Goal: Complete application form: Complete application form

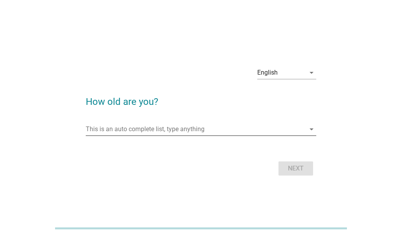
click at [231, 130] on input "This is an auto complete list, type anything" at bounding box center [195, 129] width 219 height 13
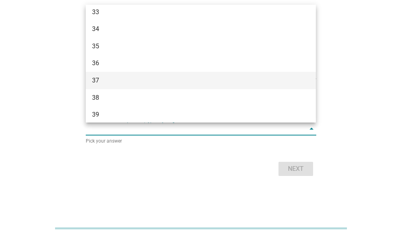
scroll to position [275, 0]
click at [97, 81] on div "38" at bounding box center [191, 83] width 199 height 9
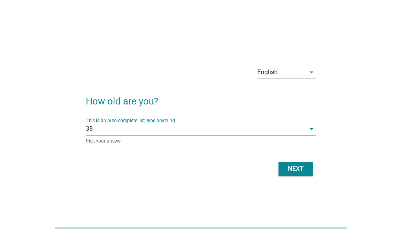
click at [296, 170] on div "Next" at bounding box center [296, 168] width 22 height 9
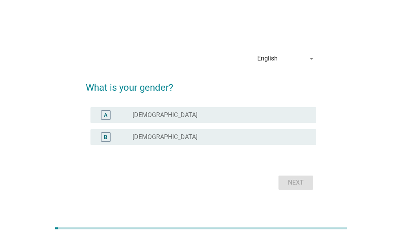
click at [201, 138] on div "radio_button_unchecked [DEMOGRAPHIC_DATA]" at bounding box center [217, 137] width 171 height 8
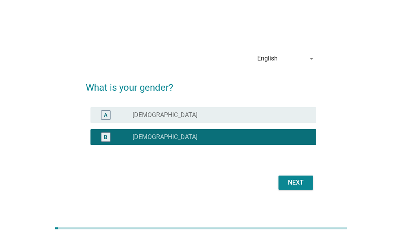
click at [301, 180] on div "Next" at bounding box center [296, 182] width 22 height 9
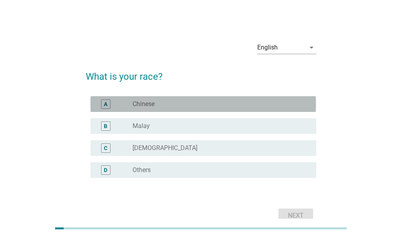
click at [175, 105] on div "radio_button_unchecked Chinese" at bounding box center [217, 104] width 171 height 8
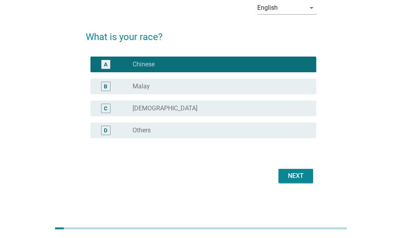
scroll to position [41, 0]
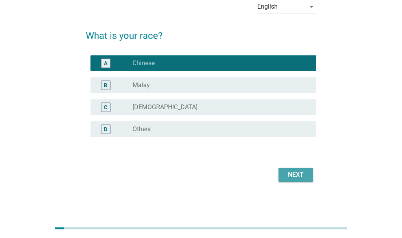
click at [290, 178] on div "Next" at bounding box center [296, 174] width 22 height 9
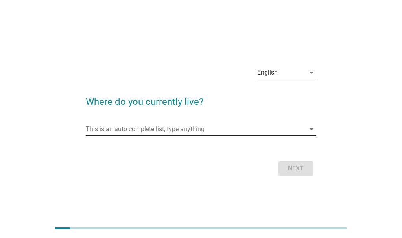
click at [229, 134] on input "This is an auto complete list, type anything" at bounding box center [195, 129] width 219 height 13
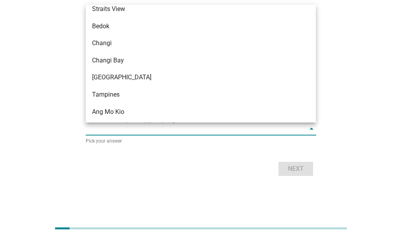
scroll to position [432, 0]
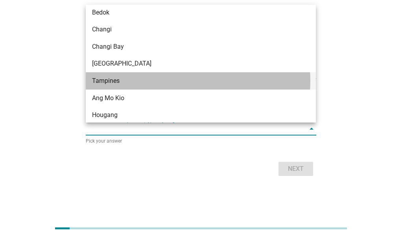
click at [113, 77] on div "Tampines" at bounding box center [191, 80] width 199 height 9
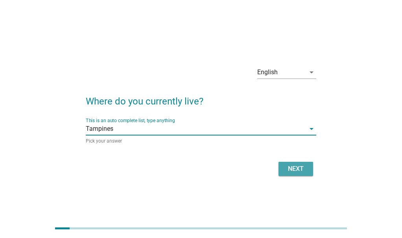
click at [296, 170] on div "Next" at bounding box center [296, 168] width 22 height 9
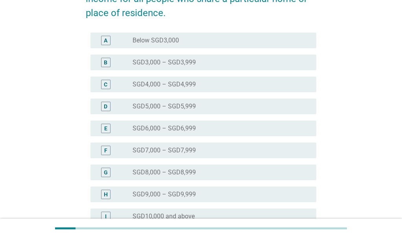
scroll to position [196, 0]
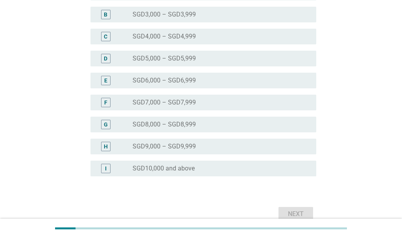
click at [250, 146] on div "radio_button_unchecked SGD9,000 – SGD9,999" at bounding box center [217, 147] width 171 height 8
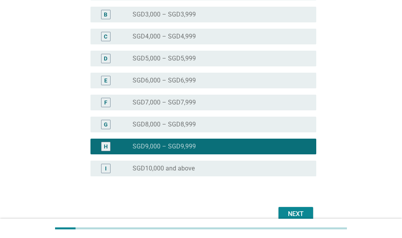
scroll to position [236, 0]
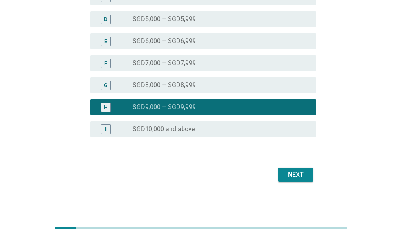
click at [292, 177] on div "Next" at bounding box center [296, 174] width 22 height 9
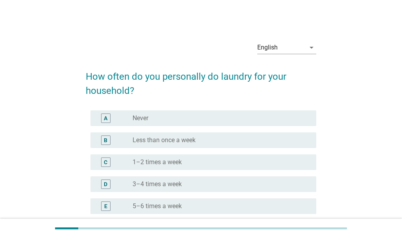
scroll to position [39, 0]
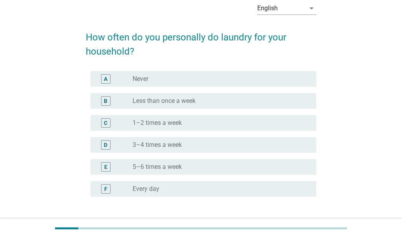
click at [241, 146] on div "radio_button_unchecked 3–4 times a week" at bounding box center [217, 145] width 171 height 8
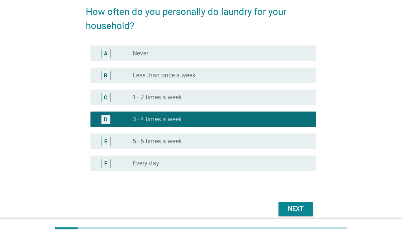
scroll to position [79, 0]
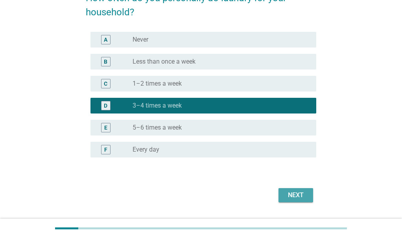
click at [292, 192] on div "Next" at bounding box center [296, 195] width 22 height 9
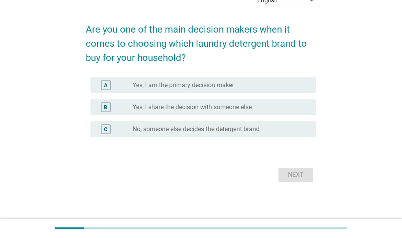
scroll to position [0, 0]
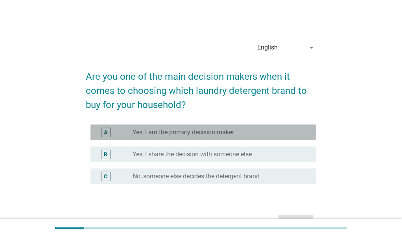
click at [274, 137] on div "radio_button_unchecked Yes, I am the primary decision maker" at bounding box center [220, 132] width 177 height 9
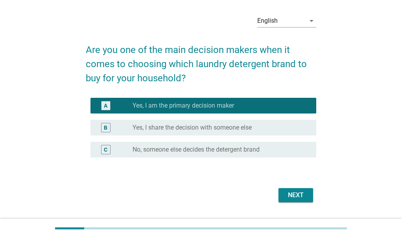
scroll to position [47, 0]
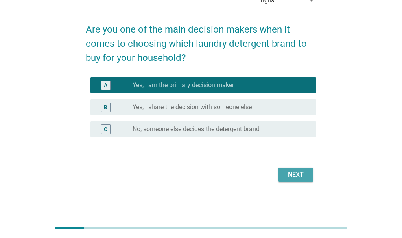
click at [293, 171] on div "Next" at bounding box center [296, 174] width 22 height 9
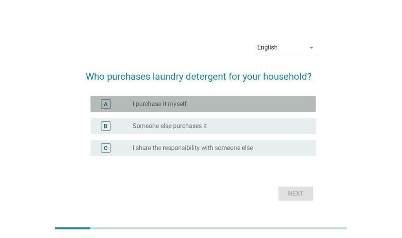
click at [206, 107] on div "radio_button_unchecked I purchase it myself" at bounding box center [217, 104] width 171 height 8
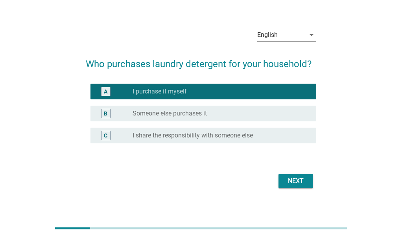
scroll to position [19, 0]
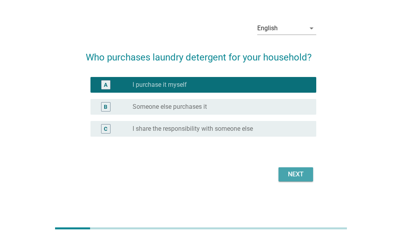
click at [287, 174] on div "Next" at bounding box center [296, 174] width 22 height 9
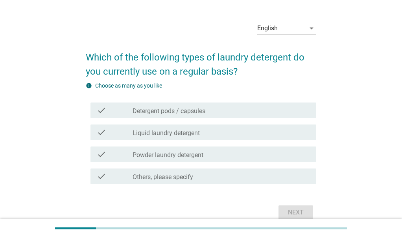
scroll to position [0, 0]
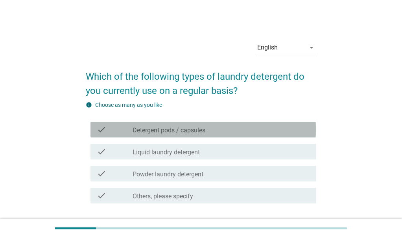
click at [244, 130] on div "check_box_outline_blank Detergent pods / capsules" at bounding box center [220, 129] width 177 height 9
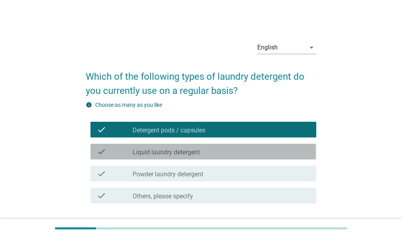
click at [252, 153] on div "check_box_outline_blank Liquid laundry detergent" at bounding box center [220, 151] width 177 height 9
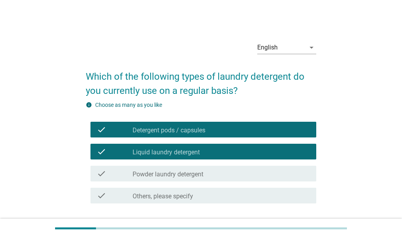
scroll to position [39, 0]
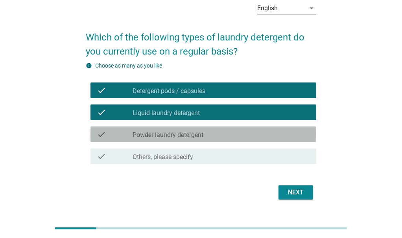
click at [238, 134] on div "check_box_outline_blank Powder laundry detergent" at bounding box center [220, 134] width 177 height 9
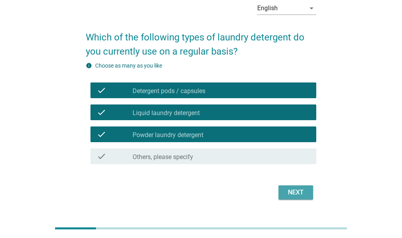
click at [300, 188] on div "Next" at bounding box center [296, 192] width 22 height 9
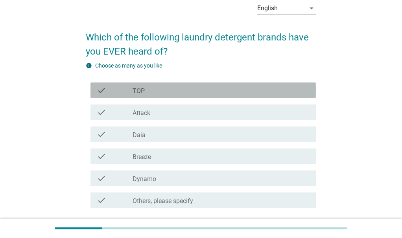
click at [191, 90] on div "check_box_outline_blank TOP" at bounding box center [220, 90] width 177 height 9
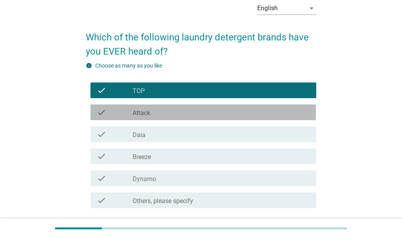
click at [197, 113] on div "check_box_outline_blank Attack" at bounding box center [220, 112] width 177 height 9
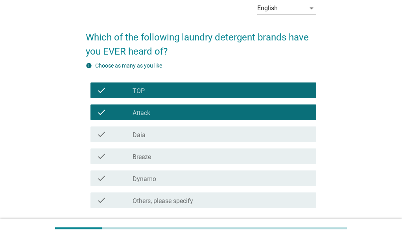
scroll to position [79, 0]
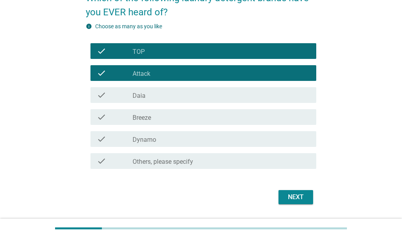
click at [194, 118] on div "check_box_outline_blank Breeze" at bounding box center [220, 116] width 177 height 9
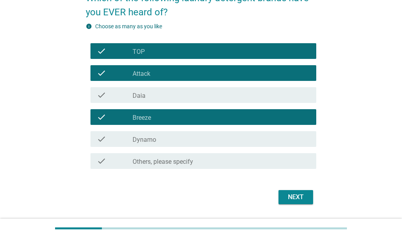
click at [201, 136] on div "check_box_outline_blank Dynamo" at bounding box center [220, 138] width 177 height 9
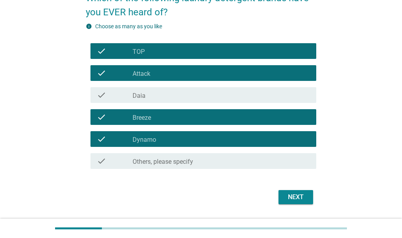
scroll to position [101, 0]
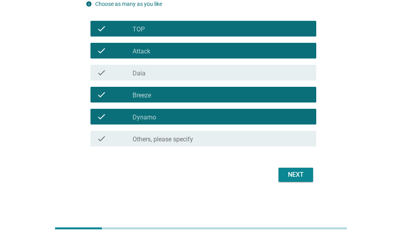
click at [294, 171] on div "Next" at bounding box center [296, 174] width 22 height 9
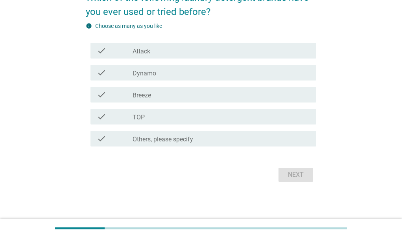
scroll to position [0, 0]
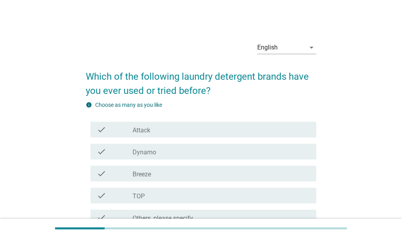
click at [232, 127] on div "check_box_outline_blank Attack" at bounding box center [220, 129] width 177 height 9
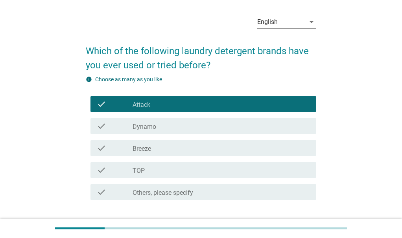
scroll to position [39, 0]
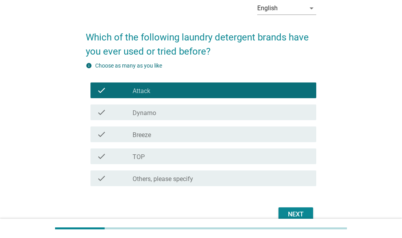
click at [205, 114] on div "check_box_outline_blank Dynamo" at bounding box center [220, 112] width 177 height 9
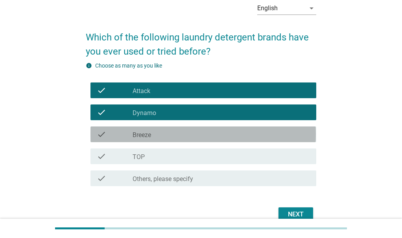
click at [204, 134] on div "check_box_outline_blank Breeze" at bounding box center [220, 134] width 177 height 9
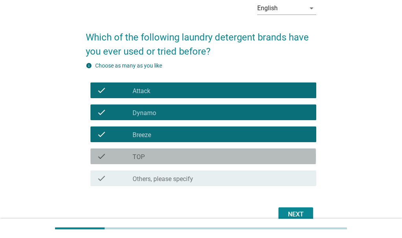
click at [206, 157] on div "check_box_outline_blank TOP" at bounding box center [220, 156] width 177 height 9
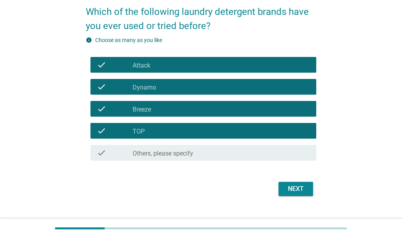
scroll to position [79, 0]
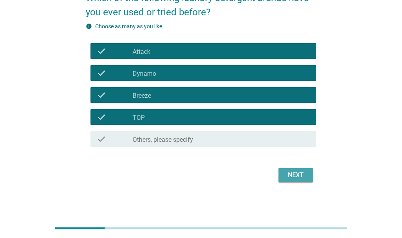
click at [293, 174] on div "Next" at bounding box center [296, 175] width 22 height 9
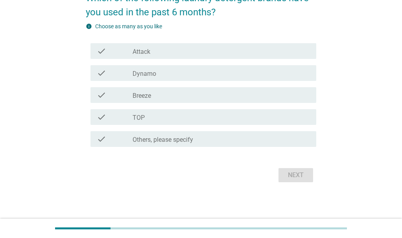
scroll to position [0, 0]
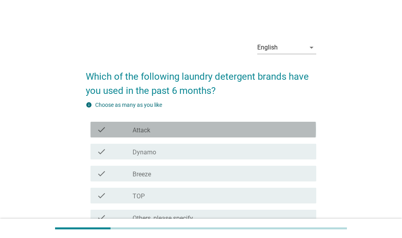
click at [151, 130] on div "check_box_outline_blank Attack" at bounding box center [220, 129] width 177 height 9
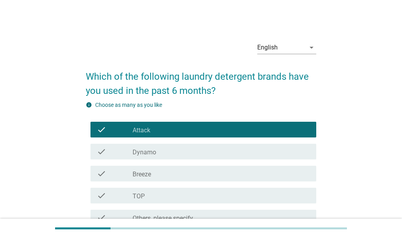
click at [180, 176] on div "check_box_outline_blank Breeze" at bounding box center [220, 173] width 177 height 9
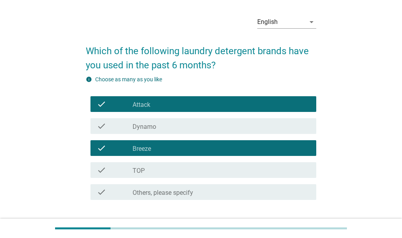
scroll to position [39, 0]
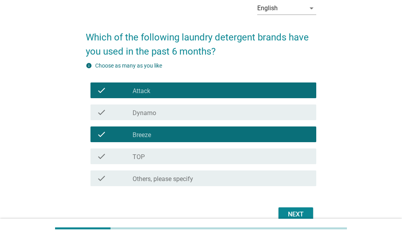
click at [171, 158] on div "check_box_outline_blank TOP" at bounding box center [220, 156] width 177 height 9
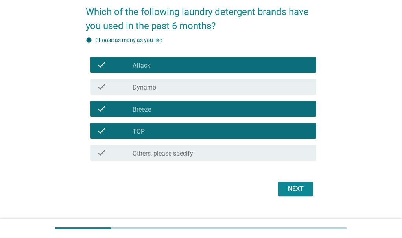
scroll to position [79, 0]
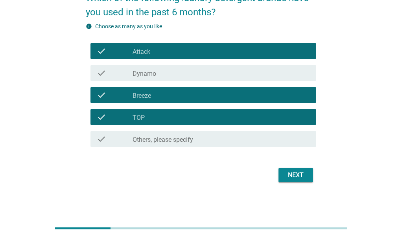
click at [290, 173] on div "Next" at bounding box center [296, 175] width 22 height 9
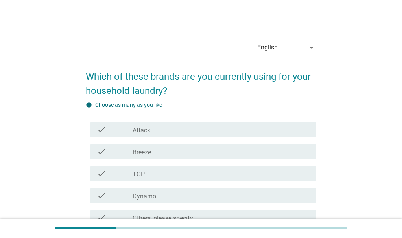
click at [238, 132] on div "check_box_outline_blank Attack" at bounding box center [220, 129] width 177 height 9
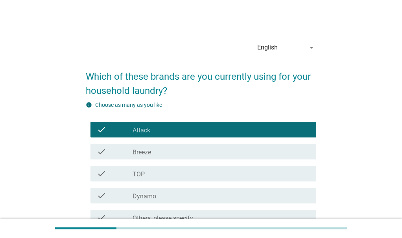
click at [224, 154] on div "check_box Breeze" at bounding box center [220, 151] width 177 height 9
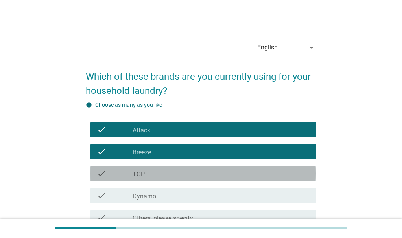
click at [216, 173] on div "check_box TOP" at bounding box center [220, 173] width 177 height 9
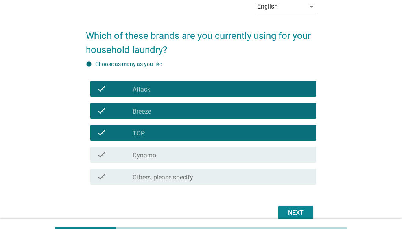
scroll to position [79, 0]
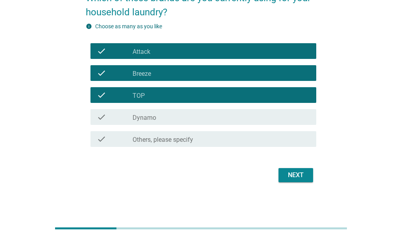
click at [293, 171] on div "Next" at bounding box center [296, 175] width 22 height 9
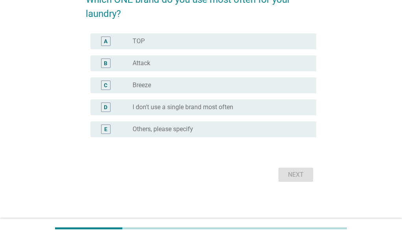
scroll to position [0, 0]
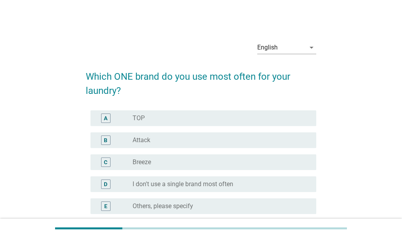
click at [267, 136] on div "radio_button_unchecked Attack" at bounding box center [217, 140] width 171 height 8
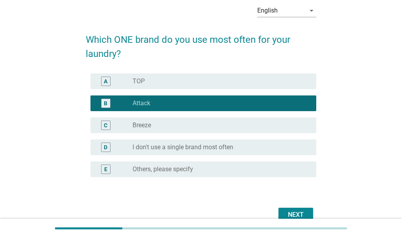
scroll to position [77, 0]
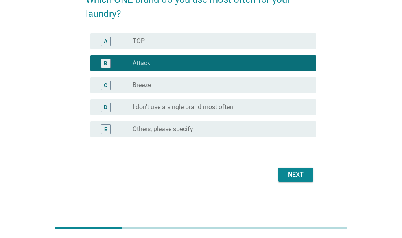
click at [296, 173] on div "Next" at bounding box center [296, 174] width 22 height 9
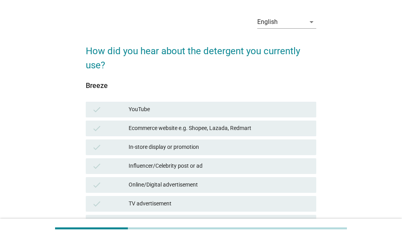
scroll to position [39, 0]
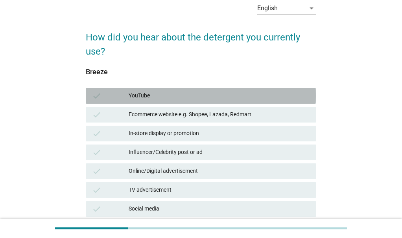
click at [197, 95] on div "YouTube" at bounding box center [219, 95] width 181 height 9
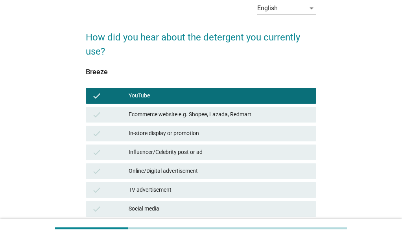
click at [211, 133] on div "In-store display or promotion" at bounding box center [219, 133] width 181 height 9
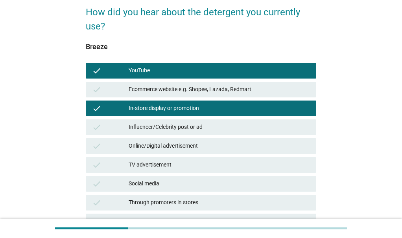
scroll to position [79, 0]
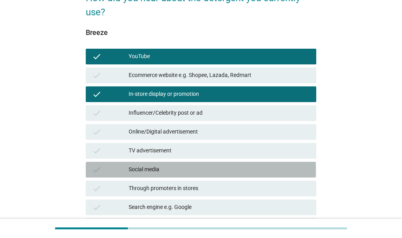
click at [207, 169] on div "Social media" at bounding box center [219, 169] width 181 height 9
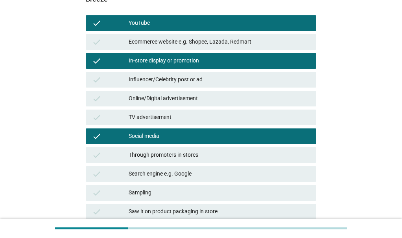
scroll to position [157, 0]
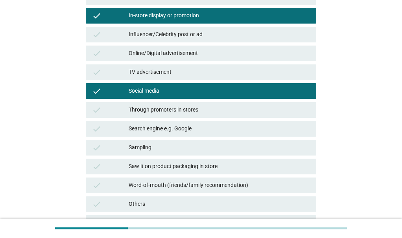
click at [206, 167] on div "Saw it on product packaging in store" at bounding box center [219, 166] width 181 height 9
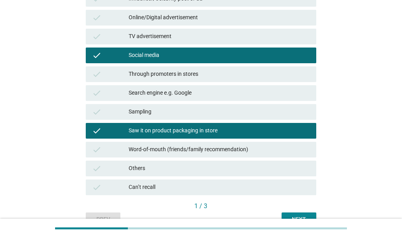
scroll to position [235, 0]
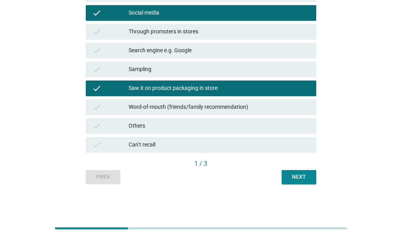
click at [296, 178] on div "Next" at bounding box center [299, 177] width 22 height 8
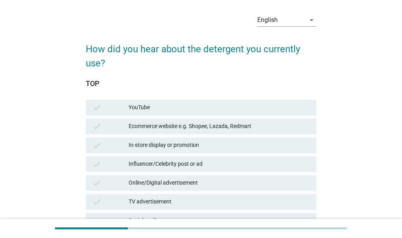
scroll to position [39, 0]
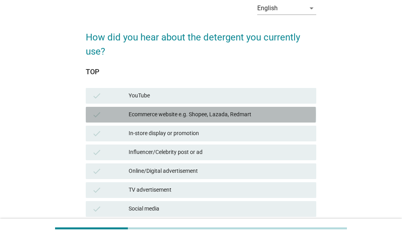
click at [268, 114] on div "Ecommerce website e.g. Shopee, Lazada, Redmart" at bounding box center [219, 114] width 181 height 9
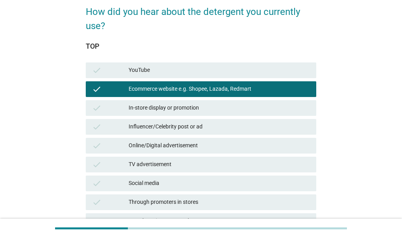
scroll to position [79, 0]
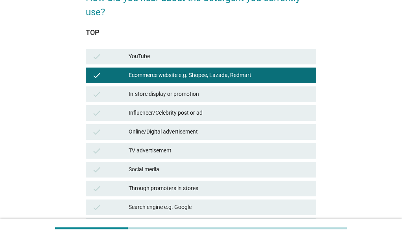
click at [238, 97] on div "In-store display or promotion" at bounding box center [219, 94] width 181 height 9
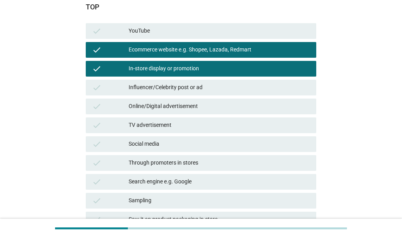
scroll to position [118, 0]
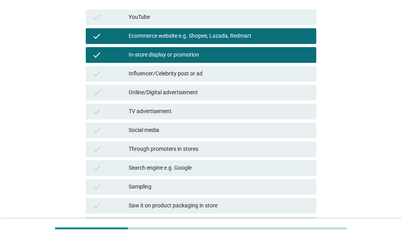
click at [227, 128] on div "Social media" at bounding box center [219, 130] width 181 height 9
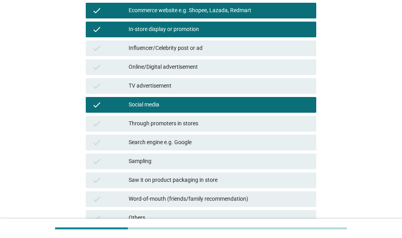
scroll to position [157, 0]
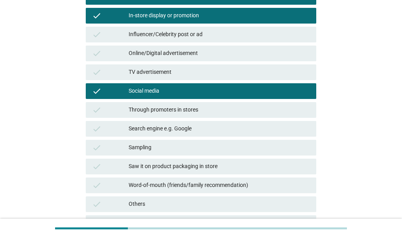
click at [223, 132] on div "Search engine e.g. Google" at bounding box center [219, 128] width 181 height 9
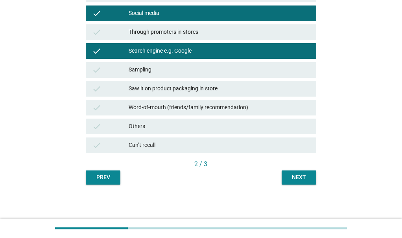
scroll to position [235, 0]
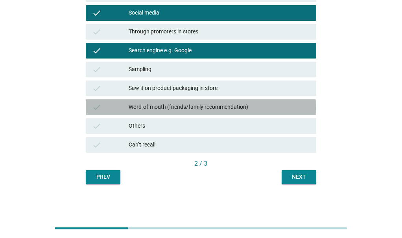
click at [212, 108] on div "Word-of-mouth (friends/family recommendation)" at bounding box center [219, 107] width 181 height 9
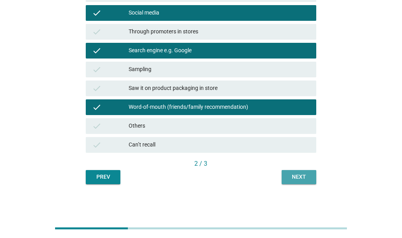
click at [289, 175] on div "Next" at bounding box center [299, 177] width 22 height 8
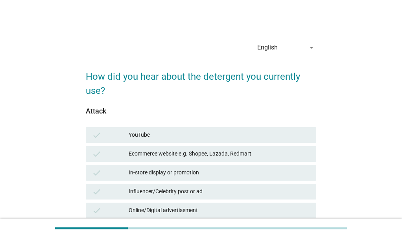
scroll to position [39, 0]
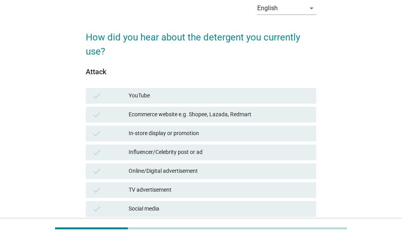
click at [229, 116] on div "Ecommerce website e.g. Shopee, Lazada, Redmart" at bounding box center [219, 114] width 181 height 9
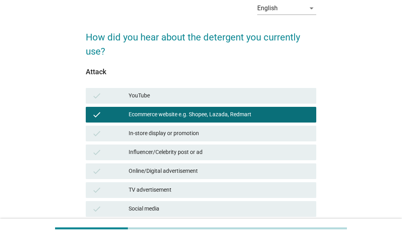
click at [223, 136] on div "In-store display or promotion" at bounding box center [219, 133] width 181 height 9
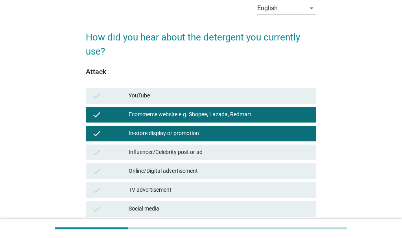
scroll to position [79, 0]
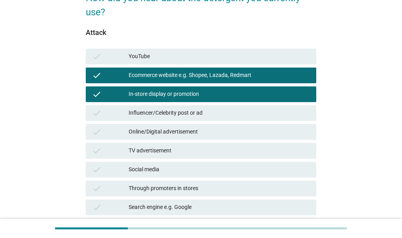
click at [220, 133] on div "Online/Digital advertisement" at bounding box center [219, 131] width 181 height 9
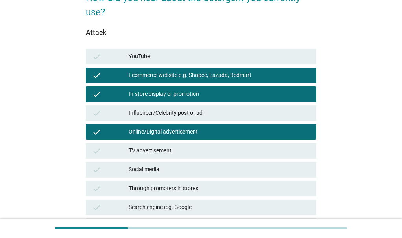
scroll to position [118, 0]
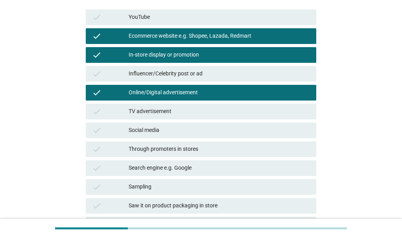
click at [220, 133] on div "Social media" at bounding box center [219, 130] width 181 height 9
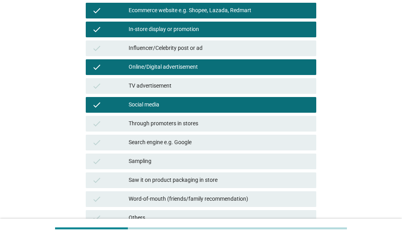
scroll to position [157, 0]
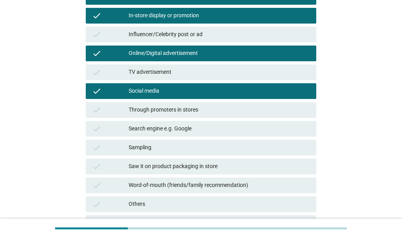
click at [209, 133] on div "Search engine e.g. Google" at bounding box center [219, 128] width 181 height 9
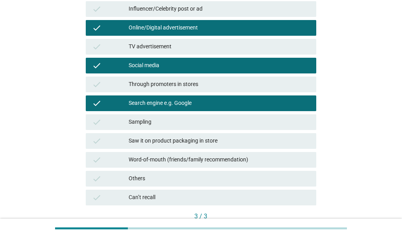
scroll to position [196, 0]
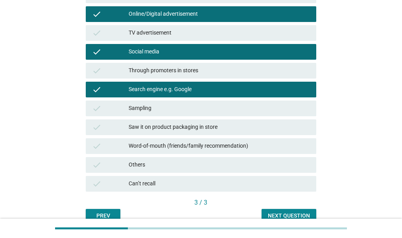
click at [211, 140] on div "check Word-of-mouth (friends/family recommendation)" at bounding box center [201, 146] width 230 height 16
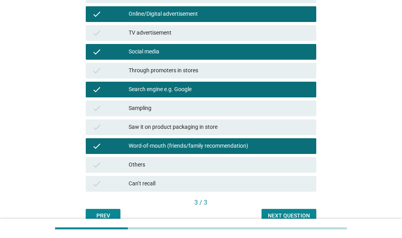
click at [205, 129] on div "Saw it on product packaging in store" at bounding box center [219, 127] width 181 height 9
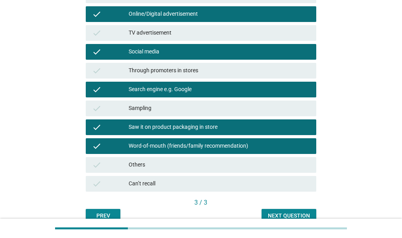
scroll to position [235, 0]
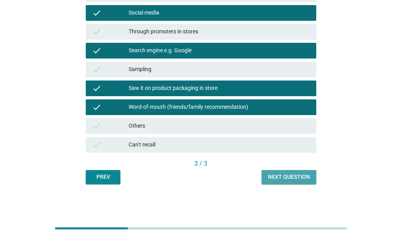
click at [279, 178] on div "Next question" at bounding box center [289, 177] width 42 height 8
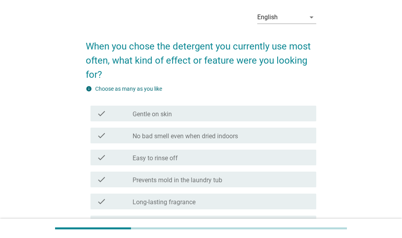
scroll to position [39, 0]
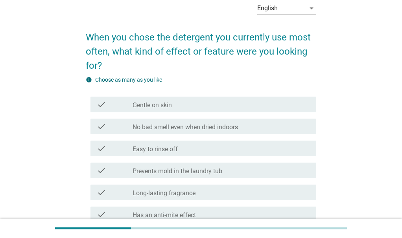
click at [260, 130] on div "check_box_outline_blank No bad smell even when dried indoors" at bounding box center [220, 126] width 177 height 9
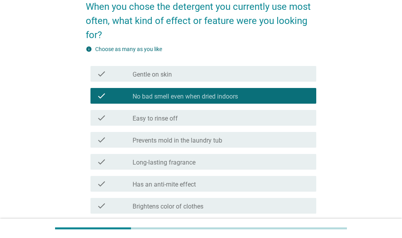
scroll to position [79, 0]
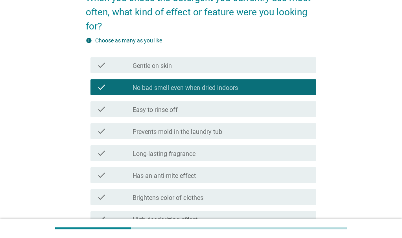
click at [249, 153] on div "check_box_outline_blank Long-lasting fragrance" at bounding box center [220, 153] width 177 height 9
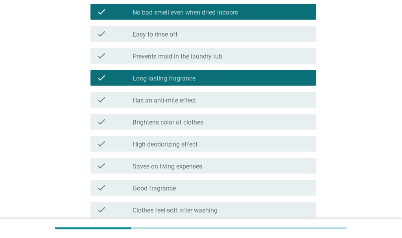
scroll to position [196, 0]
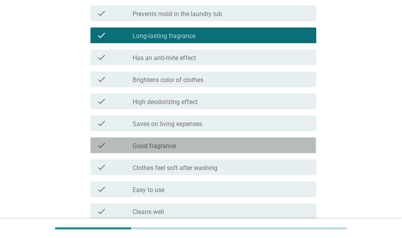
click at [202, 145] on div "check_box_outline_blank Good fragrance" at bounding box center [220, 145] width 177 height 9
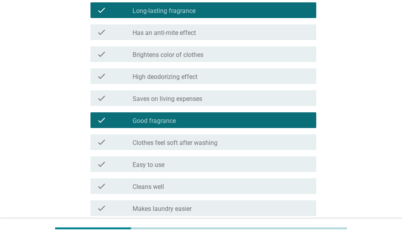
scroll to position [236, 0]
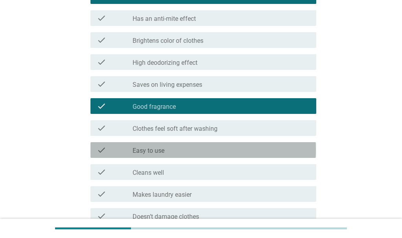
click at [202, 149] on div "check_box_outline_blank Easy to use" at bounding box center [220, 149] width 177 height 9
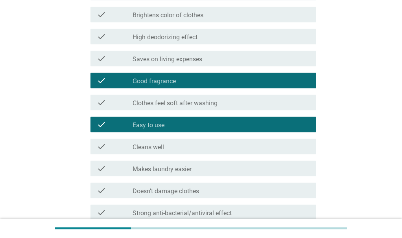
scroll to position [275, 0]
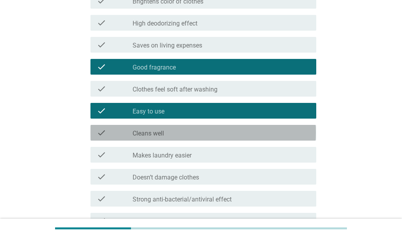
click at [198, 134] on div "check_box_outline_blank Cleans well" at bounding box center [220, 132] width 177 height 9
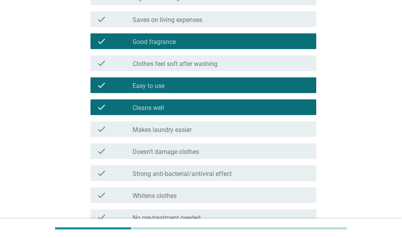
scroll to position [314, 0]
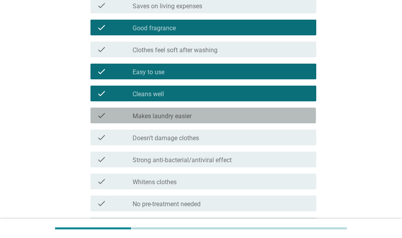
click at [193, 119] on div "check_box_outline_blank Makes laundry easier" at bounding box center [220, 115] width 177 height 9
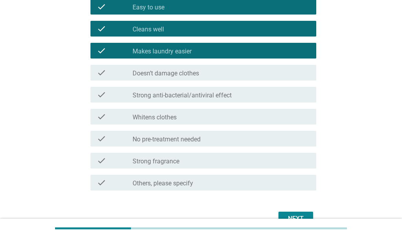
scroll to position [393, 0]
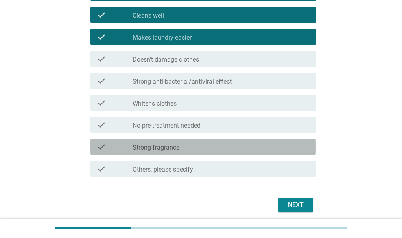
click at [203, 144] on div "check_box_outline_blank Strong fragrance" at bounding box center [220, 146] width 177 height 9
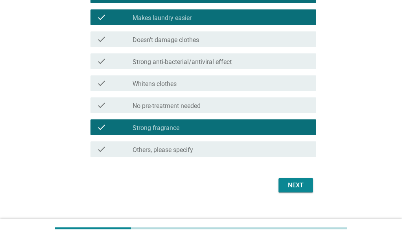
scroll to position [423, 0]
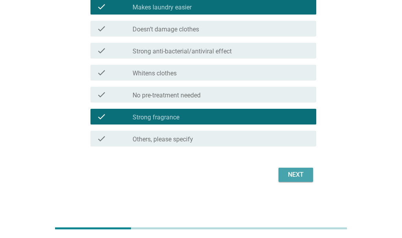
click at [294, 176] on div "Next" at bounding box center [296, 174] width 22 height 9
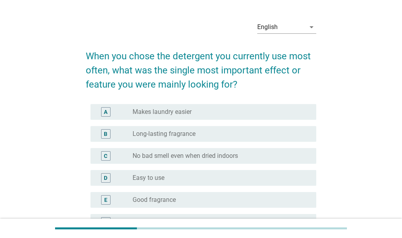
scroll to position [39, 0]
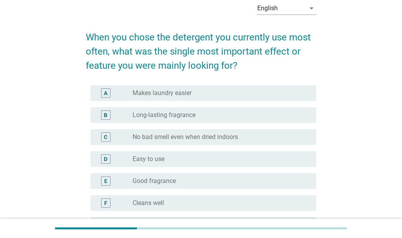
click at [263, 141] on div "radio_button_unchecked No bad smell even when dried indoors" at bounding box center [220, 136] width 177 height 9
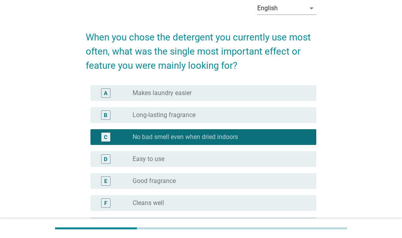
click at [236, 119] on div "radio_button_unchecked Long-lasting fragrance" at bounding box center [220, 114] width 177 height 9
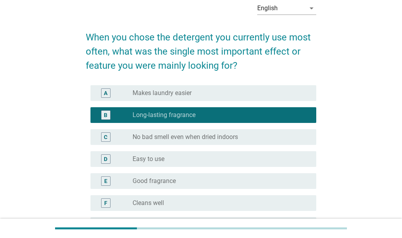
click at [235, 135] on label "No bad smell even when dried indoors" at bounding box center [184, 137] width 105 height 8
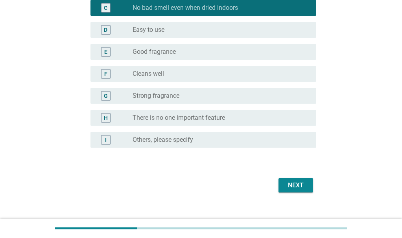
scroll to position [179, 0]
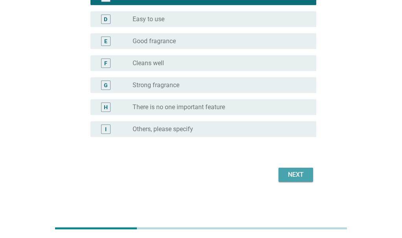
click at [295, 173] on div "Next" at bounding box center [296, 174] width 22 height 9
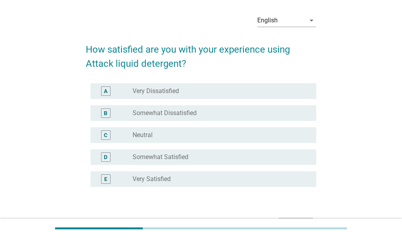
scroll to position [39, 0]
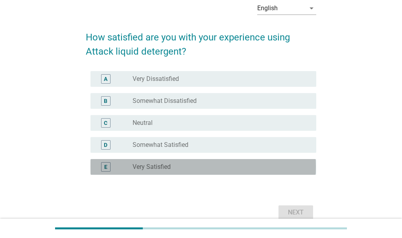
click at [265, 169] on div "radio_button_unchecked Very Satisfied" at bounding box center [217, 167] width 171 height 8
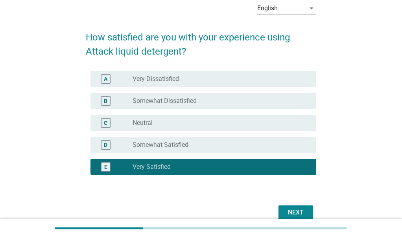
scroll to position [77, 0]
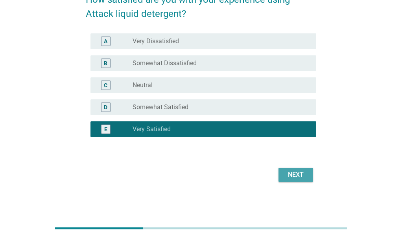
click at [294, 174] on div "Next" at bounding box center [296, 174] width 22 height 9
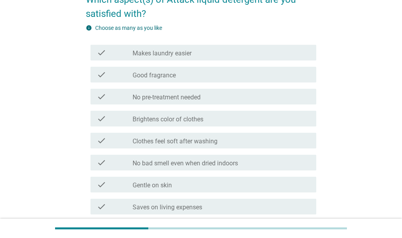
scroll to position [0, 0]
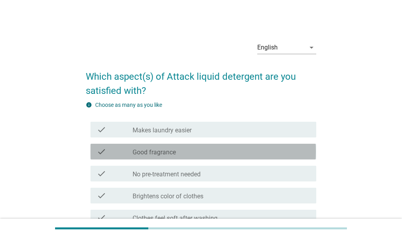
click at [282, 152] on div "check_box_outline_blank Good fragrance" at bounding box center [220, 151] width 177 height 9
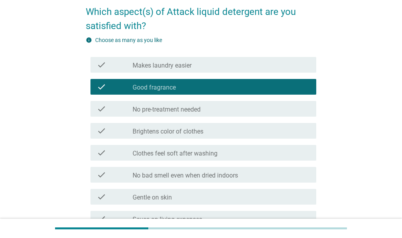
scroll to position [79, 0]
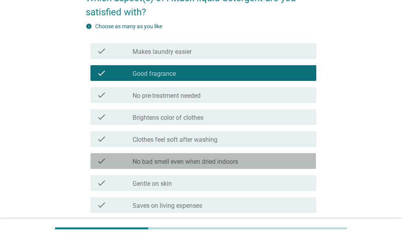
click at [273, 160] on div "check_box_outline_blank No bad smell even when dried indoors" at bounding box center [220, 160] width 177 height 9
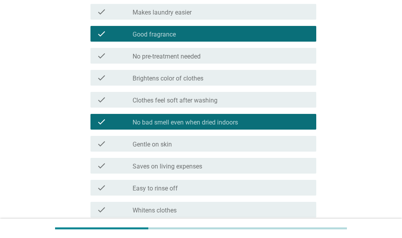
scroll to position [157, 0]
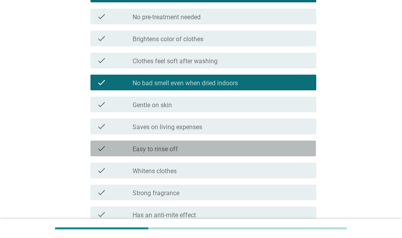
click at [262, 153] on div "check_box_outline_blank Easy to rinse off" at bounding box center [220, 148] width 177 height 9
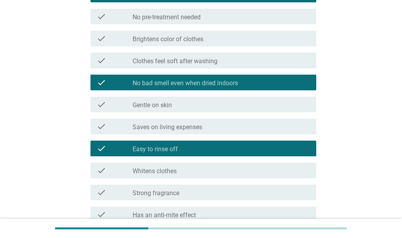
scroll to position [196, 0]
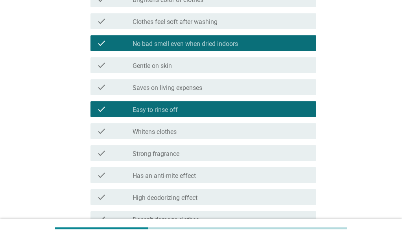
click at [241, 152] on div "check_box_outline_blank Strong fragrance" at bounding box center [220, 153] width 177 height 9
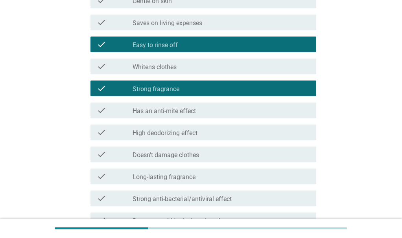
scroll to position [275, 0]
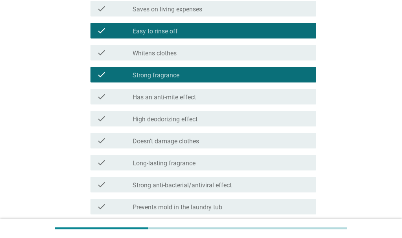
click at [223, 164] on div "check_box_outline_blank Long-lasting fragrance" at bounding box center [220, 162] width 177 height 9
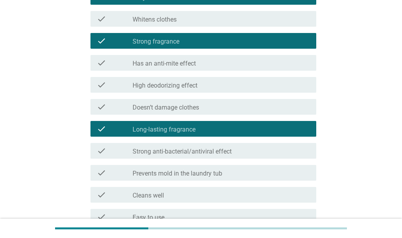
scroll to position [354, 0]
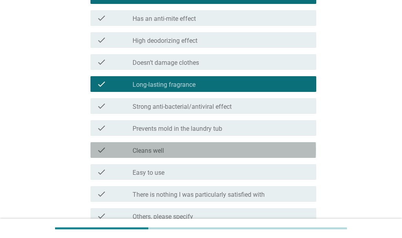
click at [211, 147] on div "check_box_outline_blank Cleans well" at bounding box center [220, 149] width 177 height 9
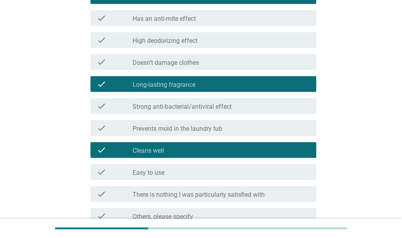
click at [216, 173] on div "check_box_outline_blank Easy to use" at bounding box center [220, 171] width 177 height 9
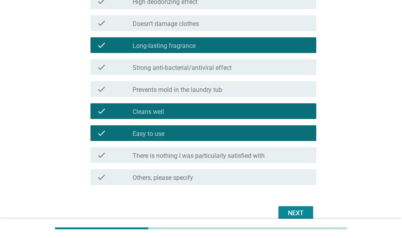
scroll to position [393, 0]
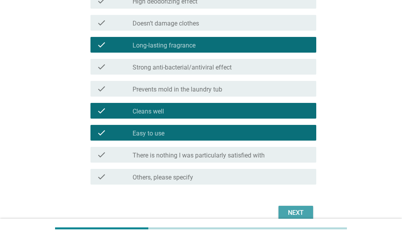
click at [295, 213] on div "Next" at bounding box center [296, 212] width 22 height 9
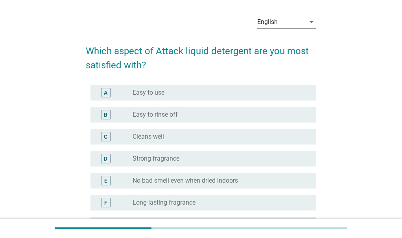
scroll to position [39, 0]
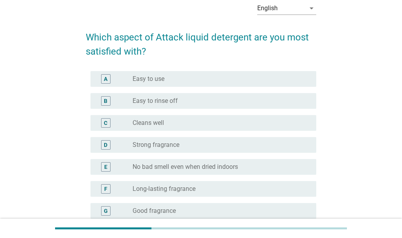
click at [275, 167] on div "radio_button_unchecked No bad smell even when dried indoors" at bounding box center [217, 167] width 171 height 8
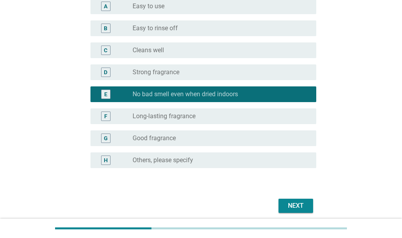
scroll to position [118, 0]
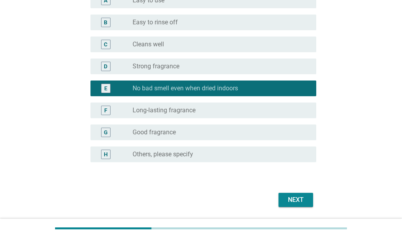
click at [174, 66] on label "Strong fragrance" at bounding box center [155, 66] width 47 height 8
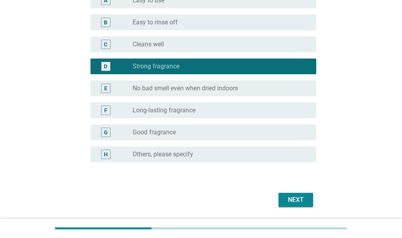
click at [180, 86] on label "No bad smell even when dried indoors" at bounding box center [184, 88] width 105 height 8
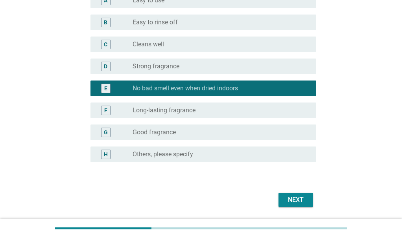
scroll to position [143, 0]
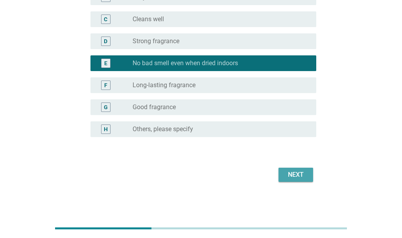
click at [296, 173] on div "Next" at bounding box center [296, 174] width 22 height 9
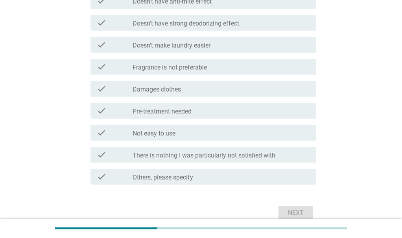
scroll to position [431, 0]
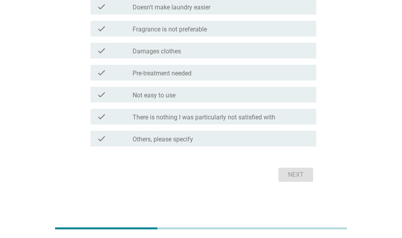
click at [185, 119] on label "There is nothing I was particularly not satisfied with" at bounding box center [203, 118] width 143 height 8
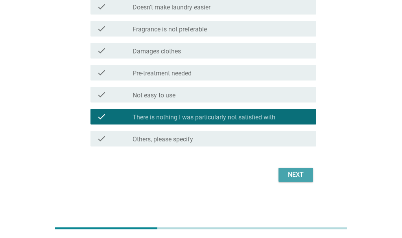
click at [298, 176] on div "Next" at bounding box center [296, 174] width 22 height 9
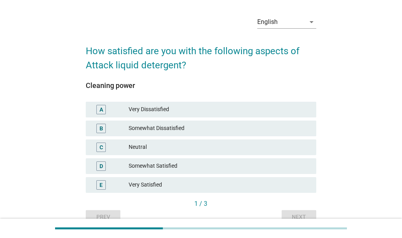
scroll to position [39, 0]
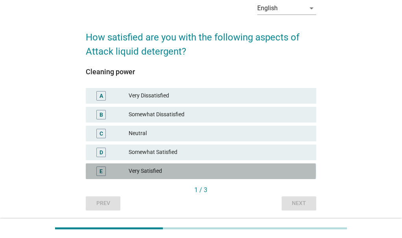
click at [177, 172] on div "Very Satisfied" at bounding box center [219, 171] width 181 height 9
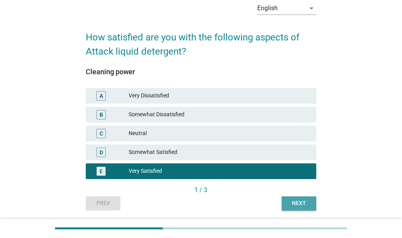
click at [295, 200] on div "Next" at bounding box center [299, 203] width 22 height 8
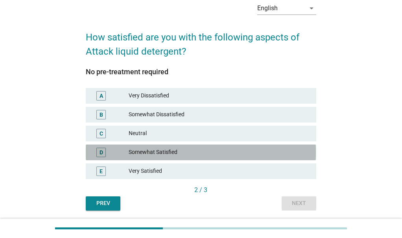
click at [213, 157] on div "Somewhat Satisfied" at bounding box center [219, 152] width 181 height 9
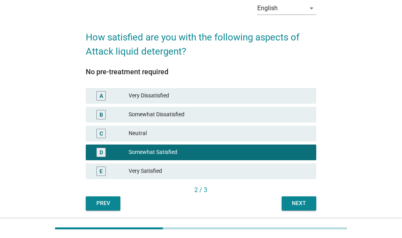
click at [298, 200] on div "Next" at bounding box center [299, 203] width 22 height 8
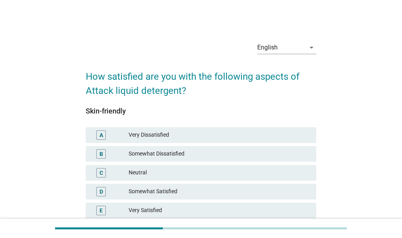
click at [173, 211] on div "Very Satisfied" at bounding box center [219, 210] width 181 height 9
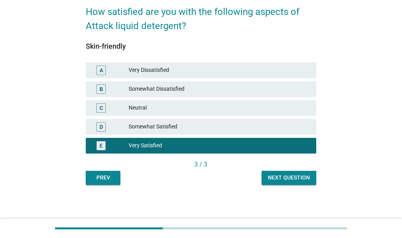
scroll to position [66, 0]
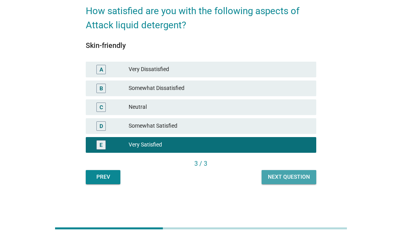
click at [290, 179] on div "Next question" at bounding box center [289, 177] width 42 height 8
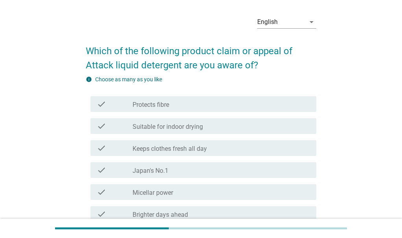
scroll to position [39, 0]
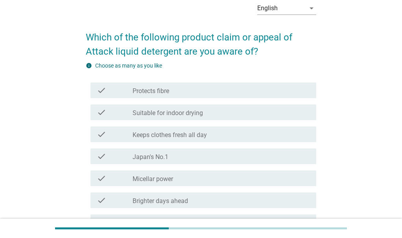
click at [276, 164] on div "check check_box_outline_blank Japan's No.1" at bounding box center [201, 156] width 230 height 22
click at [228, 156] on div "check_box_outline_blank Japan's No.1" at bounding box center [220, 156] width 177 height 9
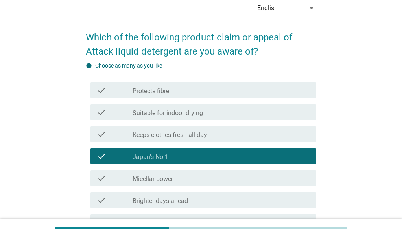
click at [226, 116] on div "check_box_outline_blank Suitable for indoor drying" at bounding box center [220, 112] width 177 height 9
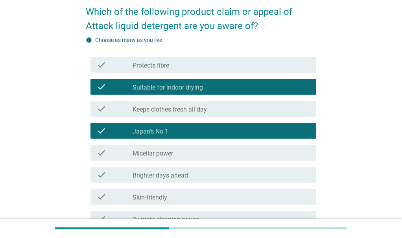
scroll to position [79, 0]
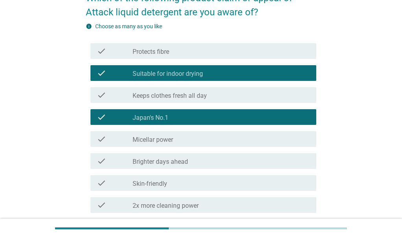
click at [230, 142] on div "check_box_outline_blank Micellar power" at bounding box center [220, 138] width 177 height 9
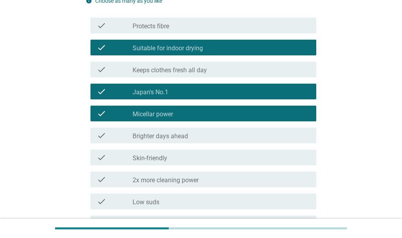
scroll to position [118, 0]
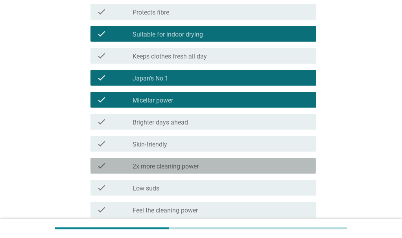
click at [230, 171] on div "check check_box_outline_blank 2x more cleaning power" at bounding box center [202, 166] width 225 height 16
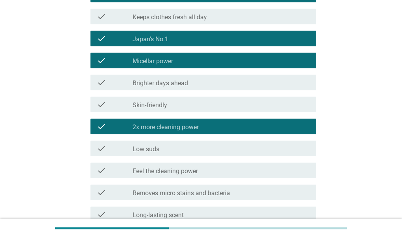
scroll to position [196, 0]
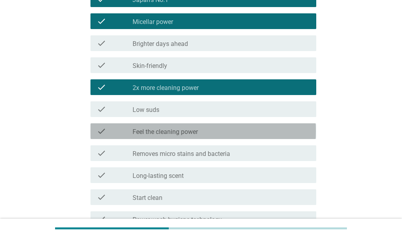
click at [203, 134] on div "check_box_outline_blank Feel the cleaning power" at bounding box center [220, 131] width 177 height 9
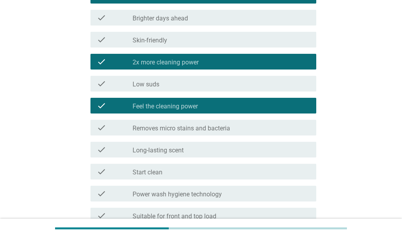
scroll to position [236, 0]
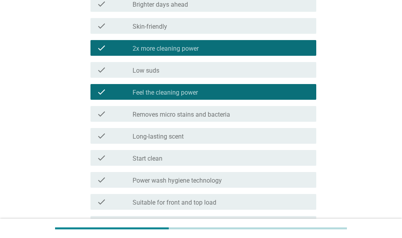
click at [202, 140] on div "check_box_outline_blank Long-lasting scent" at bounding box center [220, 135] width 177 height 9
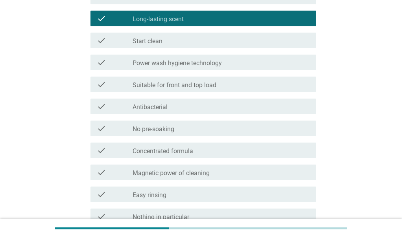
scroll to position [354, 0]
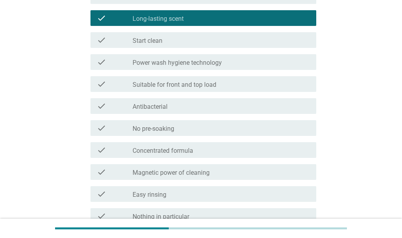
click at [225, 173] on div "check_box_outline_blank Magnetic power of cleaning" at bounding box center [220, 171] width 177 height 9
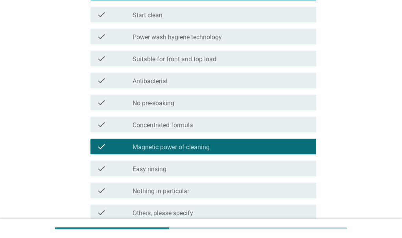
scroll to position [393, 0]
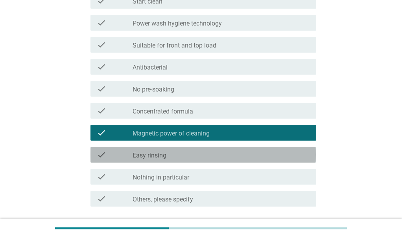
click at [208, 156] on div "check_box_outline_blank Easy rinsing" at bounding box center [220, 154] width 177 height 9
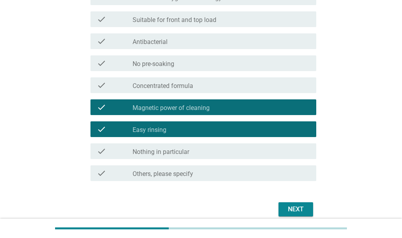
scroll to position [432, 0]
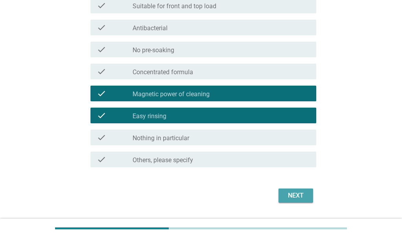
click at [297, 196] on div "Next" at bounding box center [296, 195] width 22 height 9
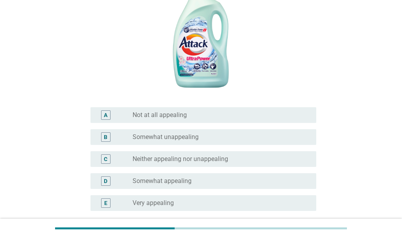
scroll to position [157, 0]
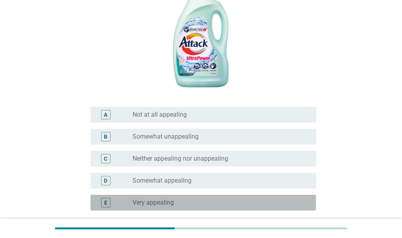
click at [260, 204] on div "radio_button_unchecked Very appealing" at bounding box center [217, 203] width 171 height 8
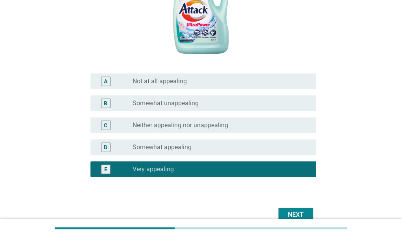
scroll to position [196, 0]
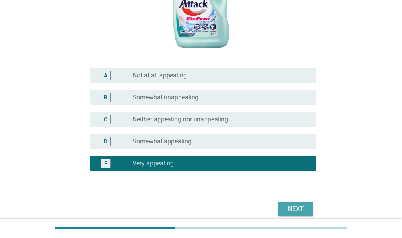
click at [288, 205] on div "Next" at bounding box center [296, 208] width 22 height 9
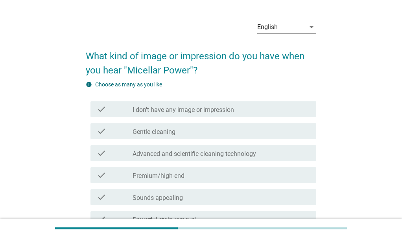
scroll to position [39, 0]
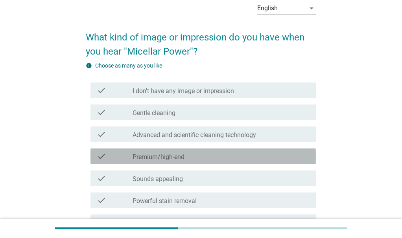
click at [227, 154] on div "check_box_outline_blank Premium/high-end" at bounding box center [220, 156] width 177 height 9
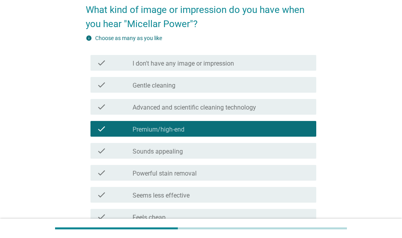
scroll to position [79, 0]
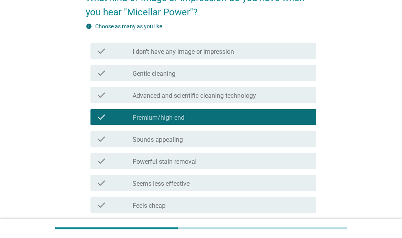
click at [227, 162] on div "check_box_outline_blank Powerful stain removal" at bounding box center [220, 160] width 177 height 9
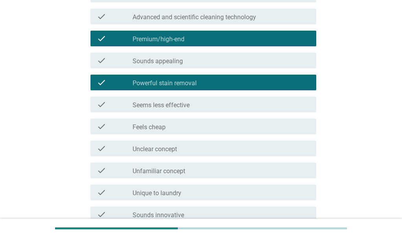
scroll to position [196, 0]
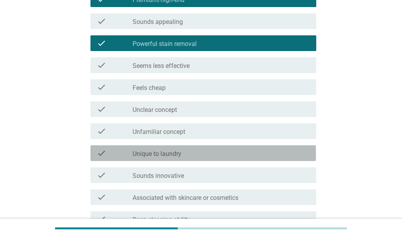
click at [216, 154] on div "check_box_outline_blank Unique to laundry" at bounding box center [220, 153] width 177 height 9
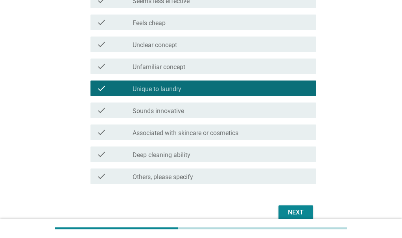
scroll to position [275, 0]
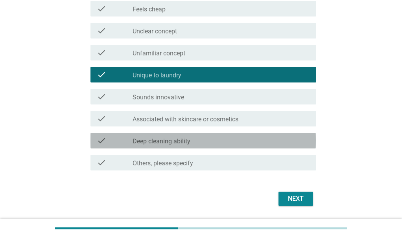
click at [212, 145] on div "check_box_outline_blank Deep cleaning ability" at bounding box center [220, 140] width 177 height 9
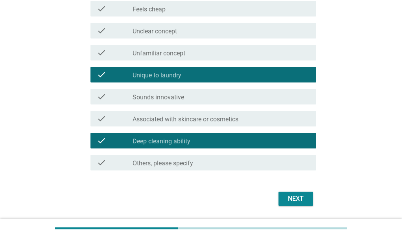
scroll to position [299, 0]
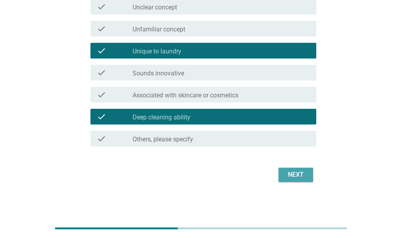
click at [290, 175] on div "Next" at bounding box center [296, 174] width 22 height 9
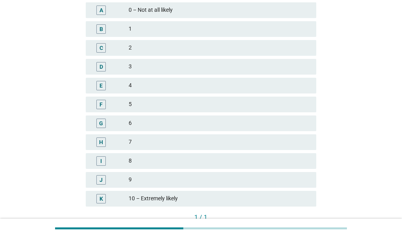
scroll to position [157, 0]
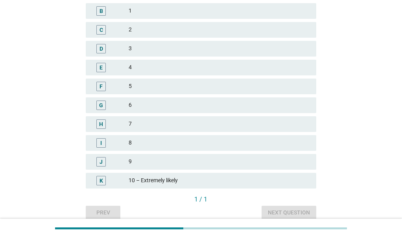
click at [246, 160] on div "9" at bounding box center [219, 161] width 181 height 9
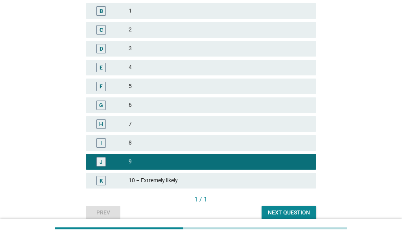
scroll to position [193, 0]
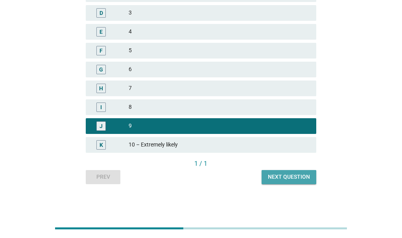
click at [290, 178] on div "Next question" at bounding box center [289, 177] width 42 height 8
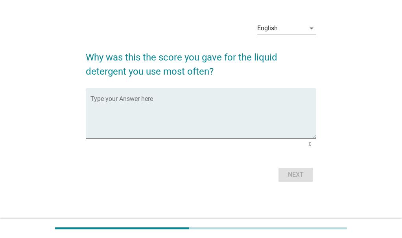
scroll to position [0, 0]
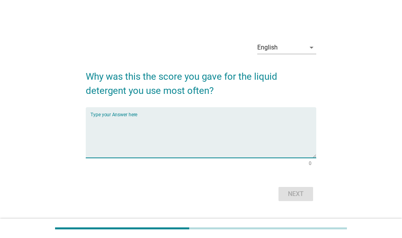
click at [168, 121] on textarea "Type your Answer here" at bounding box center [202, 137] width 225 height 41
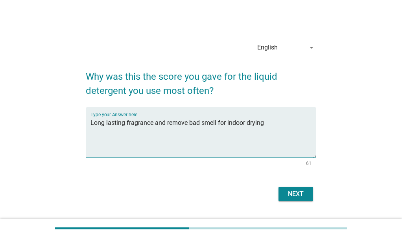
type textarea "Long lasting fragrance and remove bad smell for indoor drying"
click at [290, 192] on div "Next" at bounding box center [296, 193] width 22 height 9
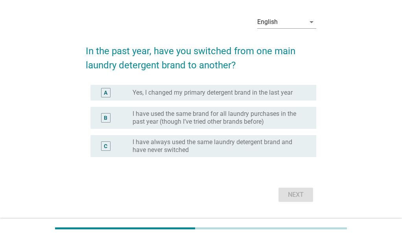
scroll to position [39, 0]
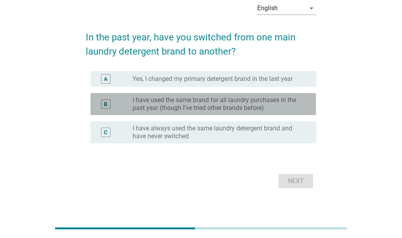
click at [256, 107] on label "I have used the same brand for all laundry purchases in the past year (though I…" at bounding box center [217, 104] width 171 height 16
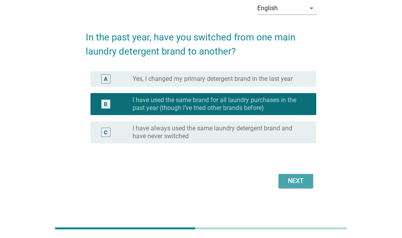
click at [295, 180] on div "Next" at bounding box center [296, 180] width 22 height 9
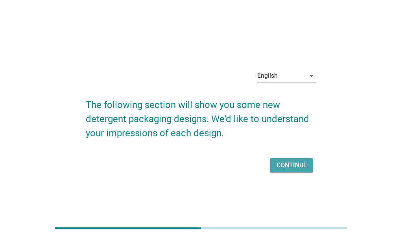
click at [287, 167] on div "Continue" at bounding box center [291, 165] width 30 height 9
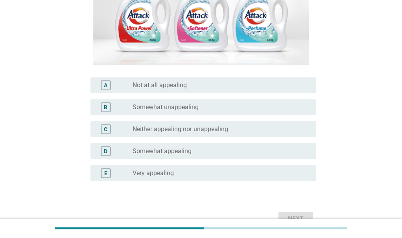
scroll to position [157, 0]
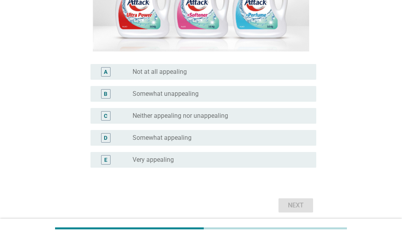
click at [247, 161] on div "radio_button_unchecked Very appealing" at bounding box center [217, 160] width 171 height 8
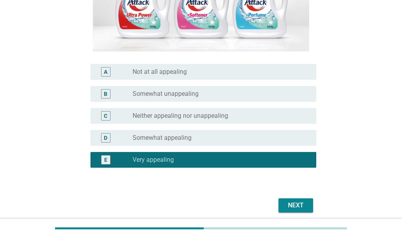
click at [300, 204] on div "Next" at bounding box center [296, 205] width 22 height 9
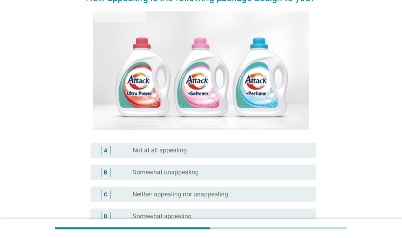
scroll to position [118, 0]
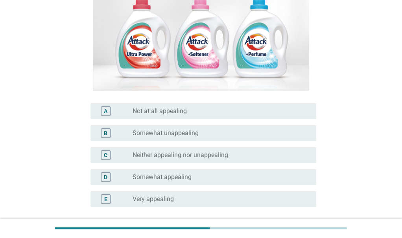
click at [267, 181] on div "radio_button_unchecked Somewhat appealing" at bounding box center [217, 177] width 171 height 8
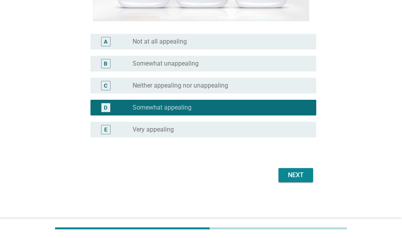
scroll to position [188, 0]
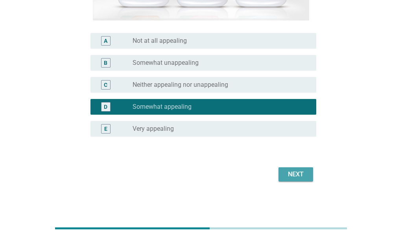
click at [295, 173] on div "Next" at bounding box center [296, 174] width 22 height 9
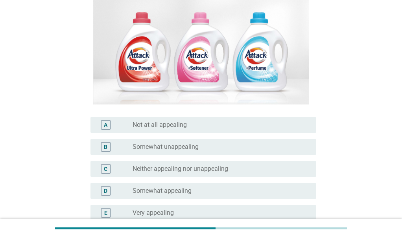
scroll to position [118, 0]
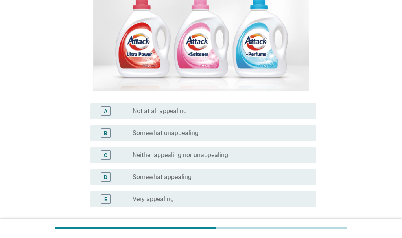
click at [266, 178] on div "radio_button_unchecked Somewhat appealing" at bounding box center [217, 177] width 171 height 8
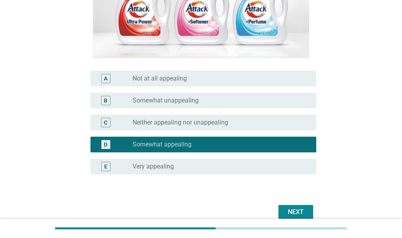
scroll to position [188, 0]
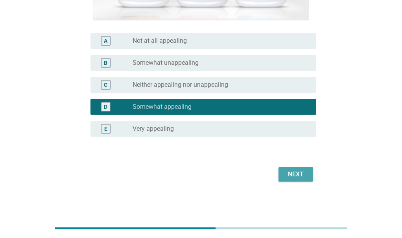
click at [298, 177] on div "Next" at bounding box center [296, 174] width 22 height 9
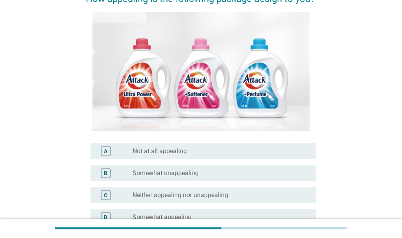
scroll to position [79, 0]
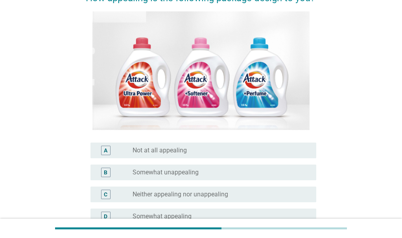
click at [287, 189] on div "C radio_button_unchecked Neither appealing nor unappealing" at bounding box center [202, 195] width 225 height 16
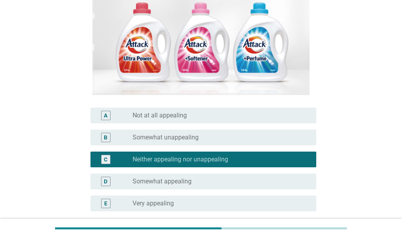
scroll to position [157, 0]
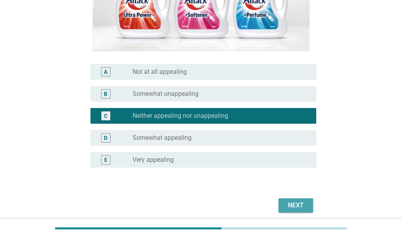
click at [291, 204] on div "Next" at bounding box center [296, 205] width 22 height 9
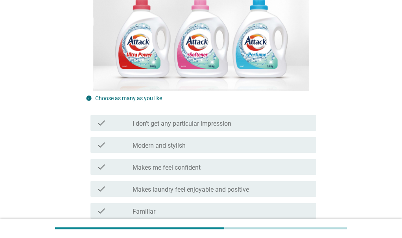
scroll to position [118, 0]
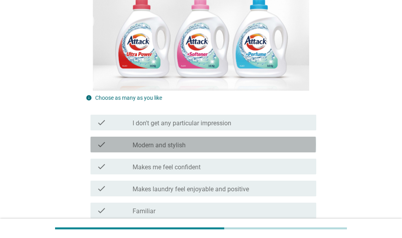
click at [247, 148] on div "check_box_outline_blank Modern and stylish" at bounding box center [220, 144] width 177 height 9
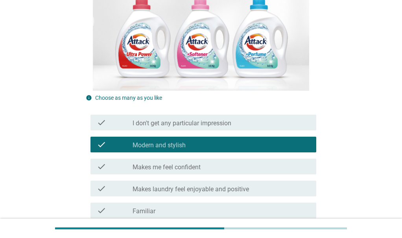
click at [247, 165] on div "check_box_outline_blank Makes me feel confident" at bounding box center [220, 166] width 177 height 9
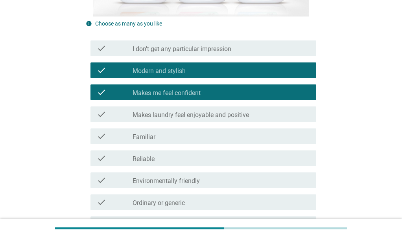
scroll to position [196, 0]
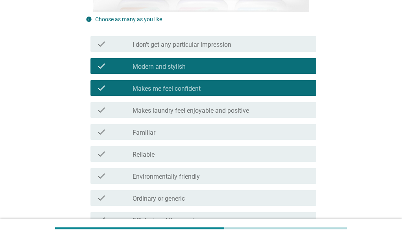
click at [235, 155] on div "check_box_outline_blank Reliable" at bounding box center [220, 153] width 177 height 9
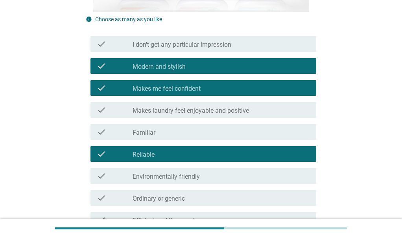
scroll to position [236, 0]
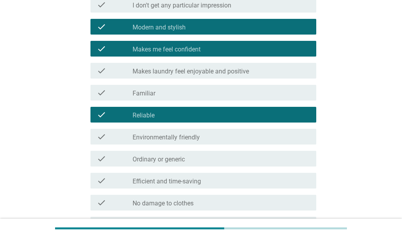
click at [222, 181] on div "check_box_outline_blank Efficient and time-saving" at bounding box center [220, 180] width 177 height 9
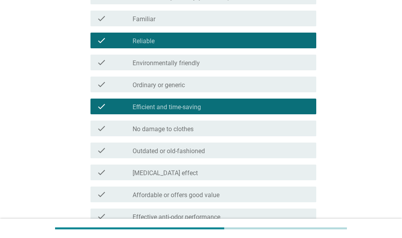
scroll to position [314, 0]
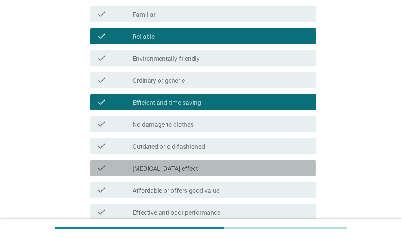
click at [215, 172] on div "check_box_outline_blank [MEDICAL_DATA] effect" at bounding box center [220, 167] width 177 height 9
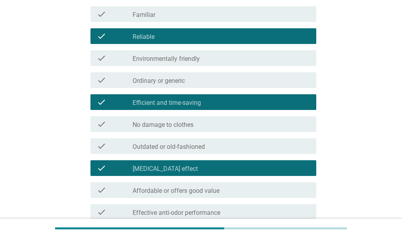
scroll to position [354, 0]
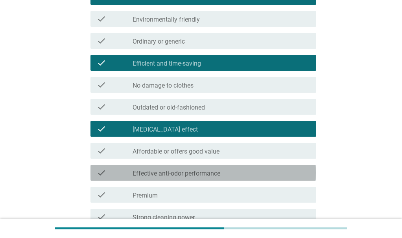
click at [215, 175] on label "Effective anti-odor performance" at bounding box center [176, 174] width 88 height 8
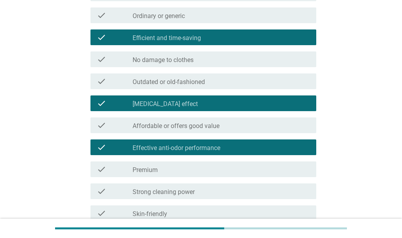
scroll to position [393, 0]
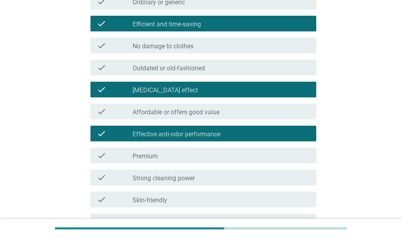
click at [208, 159] on div "check_box_outline_blank Premium" at bounding box center [220, 155] width 177 height 9
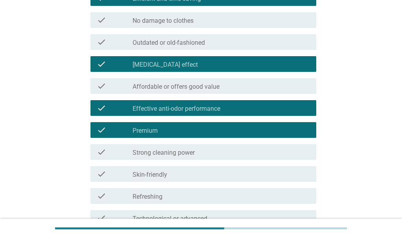
scroll to position [432, 0]
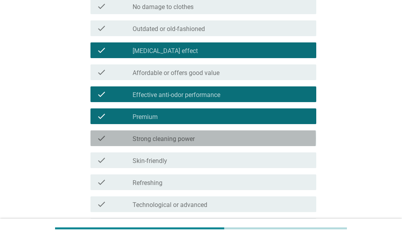
click at [203, 144] on div "check check_box_outline_blank Strong cleaning power" at bounding box center [202, 138] width 225 height 16
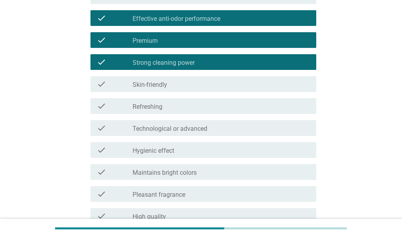
scroll to position [511, 0]
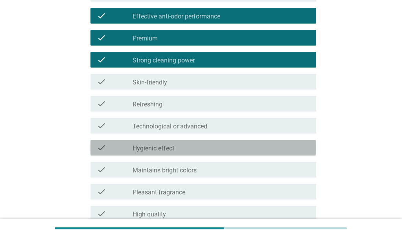
click at [203, 147] on div "check_box_outline_blank Hygienic effect" at bounding box center [220, 147] width 177 height 9
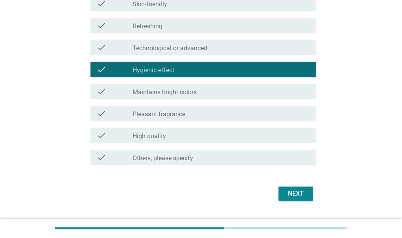
scroll to position [589, 0]
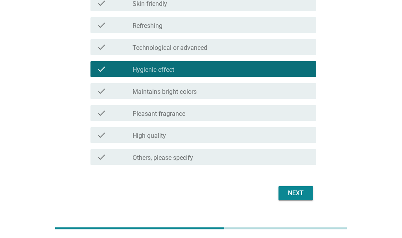
click at [199, 140] on div "check check_box_outline_blank High quality" at bounding box center [202, 135] width 225 height 16
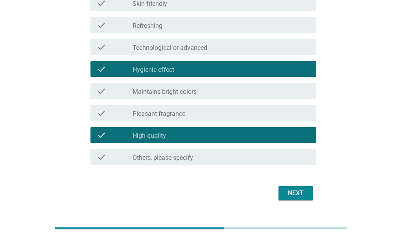
click at [196, 118] on div "check_box_outline_blank Pleasant fragrance" at bounding box center [220, 112] width 177 height 9
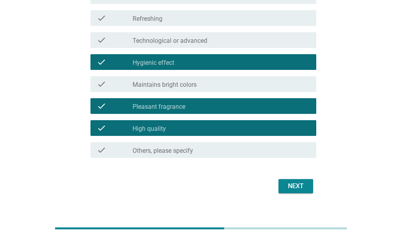
scroll to position [608, 0]
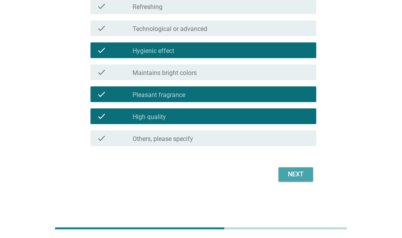
click at [290, 174] on div "Next" at bounding box center [296, 174] width 22 height 9
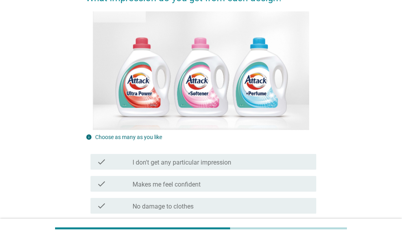
scroll to position [118, 0]
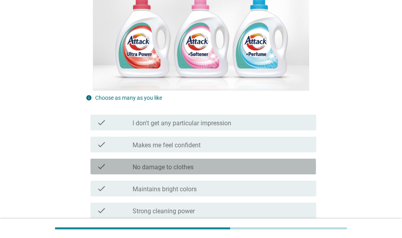
click at [234, 169] on div "check_box_outline_blank No damage to clothes" at bounding box center [220, 166] width 177 height 9
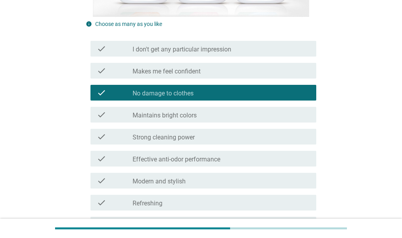
scroll to position [196, 0]
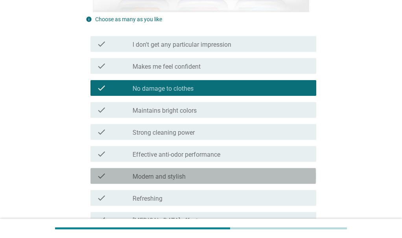
click at [232, 174] on div "check_box_outline_blank Modern and stylish" at bounding box center [220, 175] width 177 height 9
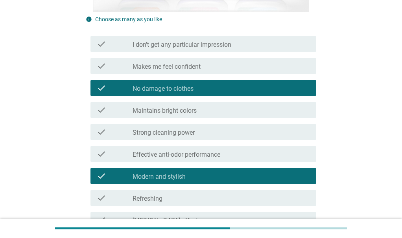
click at [206, 141] on div "check check_box_outline_blank Strong cleaning power" at bounding box center [201, 132] width 230 height 22
click at [196, 133] on div "check_box_outline_blank Strong cleaning power" at bounding box center [220, 131] width 177 height 9
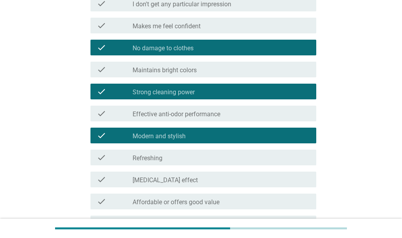
scroll to position [275, 0]
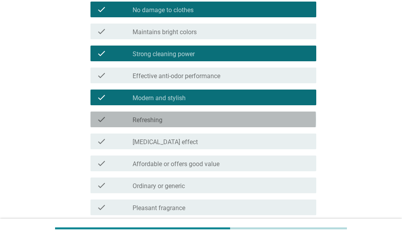
click at [187, 121] on div "check_box_outline_blank Refreshing" at bounding box center [220, 119] width 177 height 9
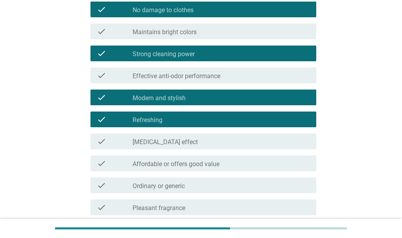
scroll to position [393, 0]
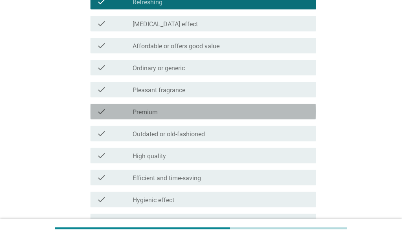
click at [176, 117] on div "check check_box_outline_blank Premium" at bounding box center [202, 112] width 225 height 16
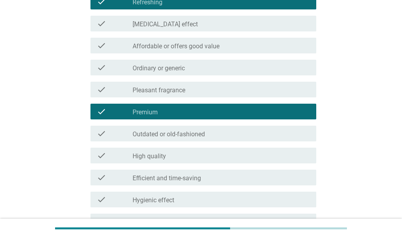
scroll to position [511, 0]
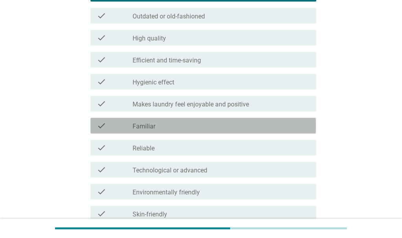
click at [174, 125] on div "check_box_outline_blank Familiar" at bounding box center [220, 125] width 177 height 9
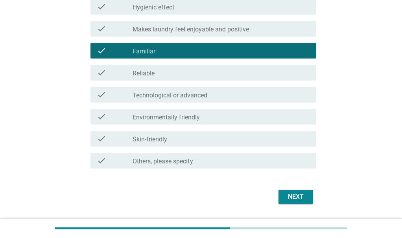
scroll to position [589, 0]
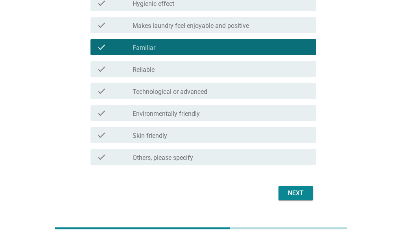
click at [176, 115] on label "Environmentally friendly" at bounding box center [165, 114] width 67 height 8
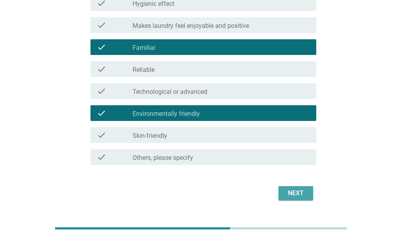
click at [292, 191] on div "Next" at bounding box center [296, 193] width 22 height 9
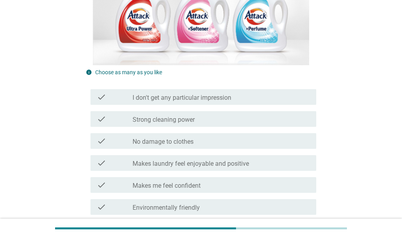
scroll to position [157, 0]
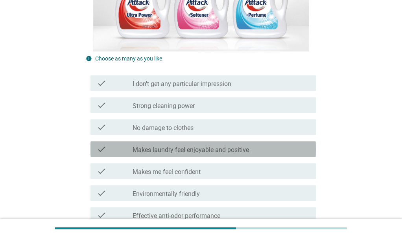
click at [222, 152] on label "Makes laundry feel enjoyable and positive" at bounding box center [190, 150] width 116 height 8
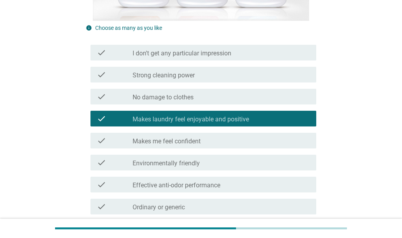
scroll to position [196, 0]
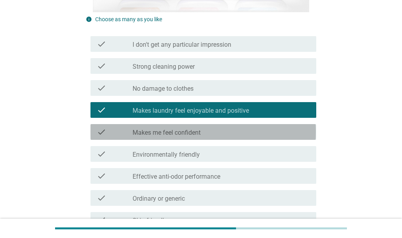
click at [210, 137] on div "check_box_outline_blank Makes me feel confident" at bounding box center [220, 131] width 177 height 9
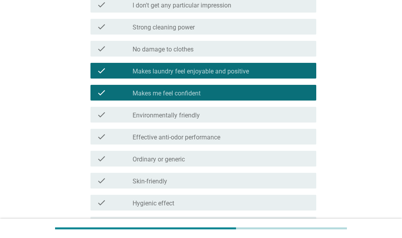
scroll to position [275, 0]
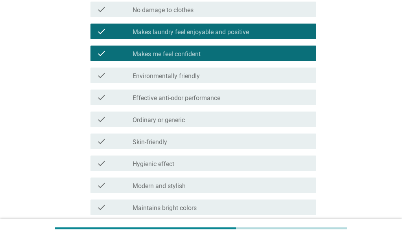
click at [200, 167] on div "check_box_outline_blank Hygienic effect" at bounding box center [220, 163] width 177 height 9
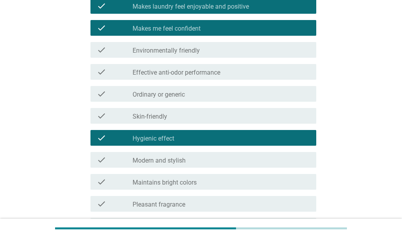
scroll to position [314, 0]
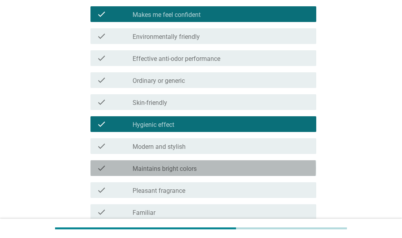
click at [202, 169] on div "check_box_outline_blank Maintains bright colors" at bounding box center [220, 167] width 177 height 9
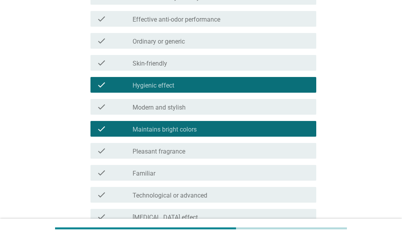
scroll to position [393, 0]
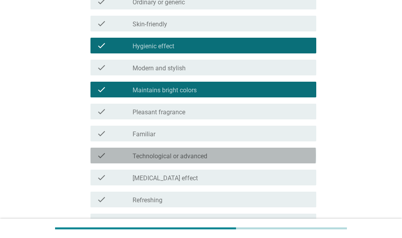
click at [199, 158] on label "Technological or advanced" at bounding box center [169, 156] width 75 height 8
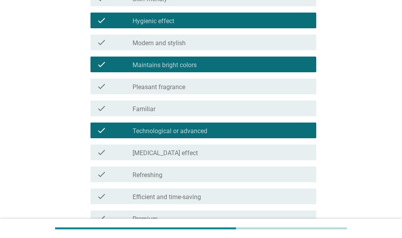
scroll to position [432, 0]
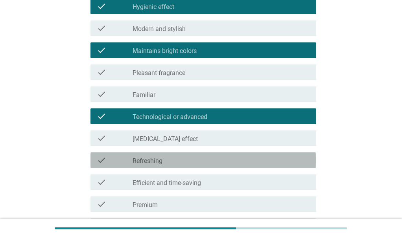
click at [197, 162] on div "check_box_outline_blank Refreshing" at bounding box center [220, 160] width 177 height 9
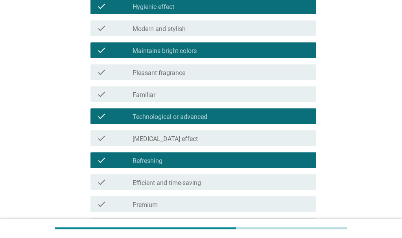
scroll to position [472, 0]
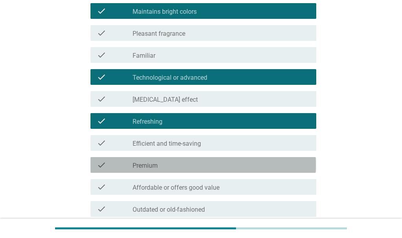
click at [197, 162] on div "check_box_outline_blank Premium" at bounding box center [220, 164] width 177 height 9
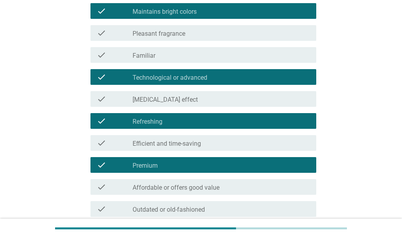
scroll to position [589, 0]
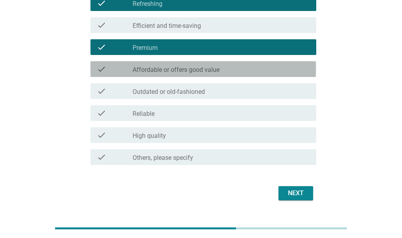
click at [181, 70] on label "Affordable or offers good value" at bounding box center [175, 70] width 87 height 8
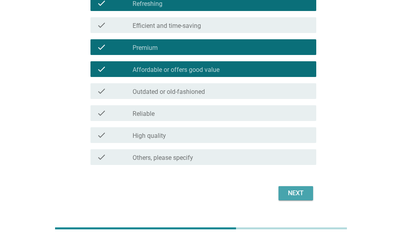
click at [290, 196] on div "Next" at bounding box center [296, 193] width 22 height 9
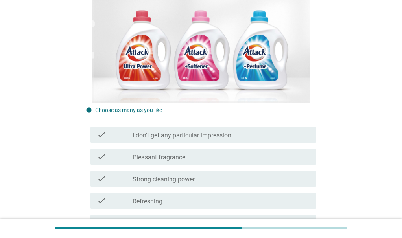
scroll to position [118, 0]
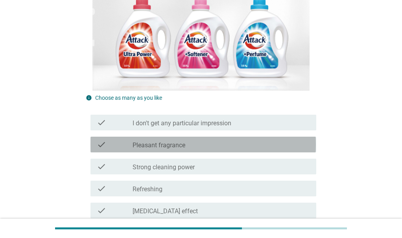
click at [279, 151] on div "check check_box_outline_blank Pleasant fragrance" at bounding box center [202, 145] width 225 height 16
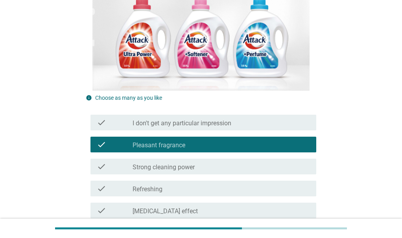
scroll to position [157, 0]
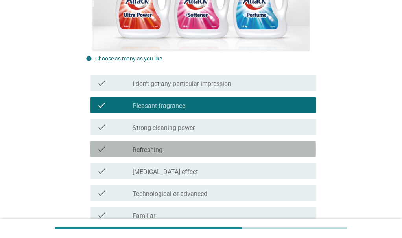
click at [279, 151] on div "check_box_outline_blank Refreshing" at bounding box center [220, 149] width 177 height 9
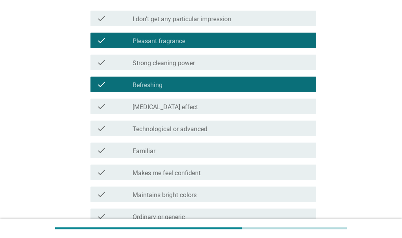
scroll to position [236, 0]
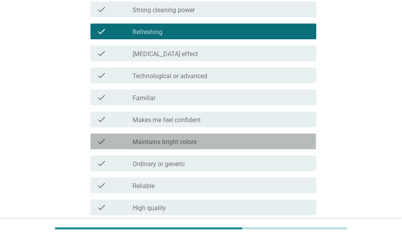
click at [256, 140] on div "check_box_outline_blank Maintains bright colors" at bounding box center [220, 141] width 177 height 9
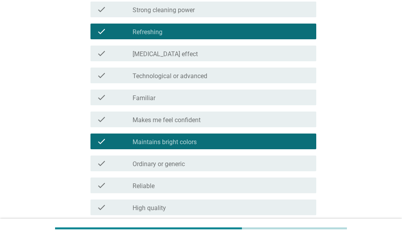
scroll to position [314, 0]
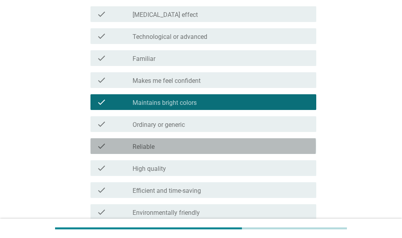
click at [256, 140] on div "check check_box_outline_blank Reliable" at bounding box center [202, 146] width 225 height 16
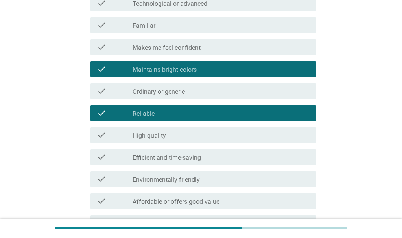
scroll to position [393, 0]
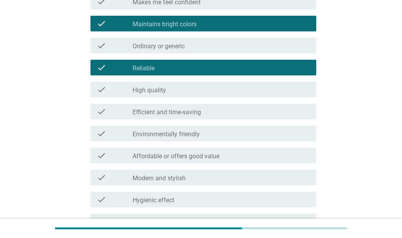
click at [225, 117] on div "check check_box_outline_blank Efficient and time-saving" at bounding box center [202, 112] width 225 height 16
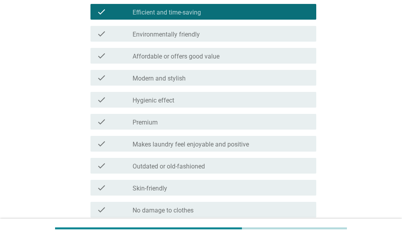
scroll to position [511, 0]
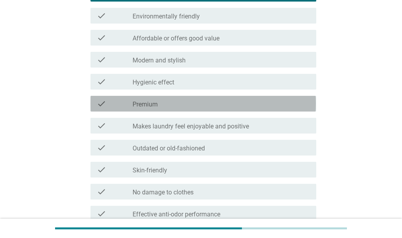
click at [219, 103] on div "check_box_outline_blank Premium" at bounding box center [220, 103] width 177 height 9
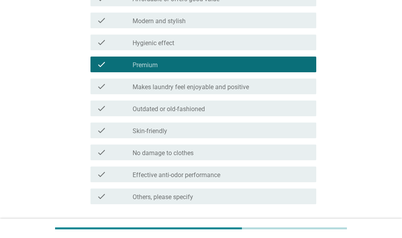
scroll to position [589, 0]
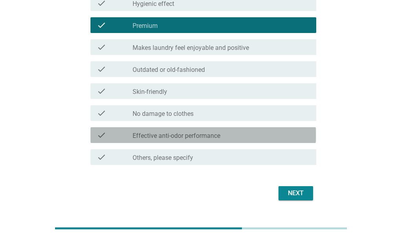
click at [229, 135] on div "check_box_outline_blank Effective anti-odor performance" at bounding box center [220, 134] width 177 height 9
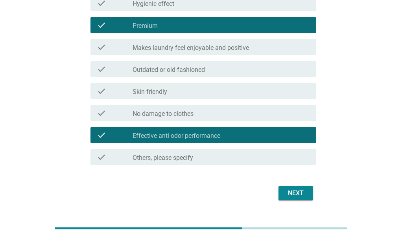
click at [301, 192] on div "Next" at bounding box center [296, 193] width 22 height 9
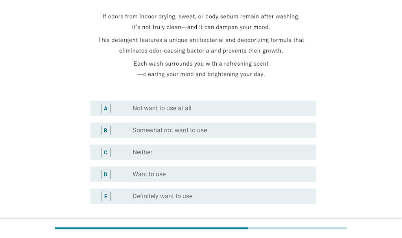
scroll to position [157, 0]
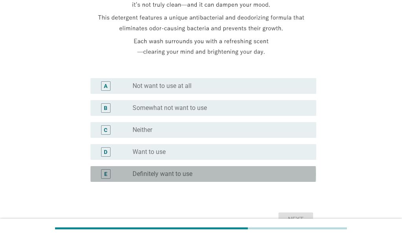
click at [261, 174] on div "radio_button_unchecked Definitely want to use" at bounding box center [217, 174] width 171 height 8
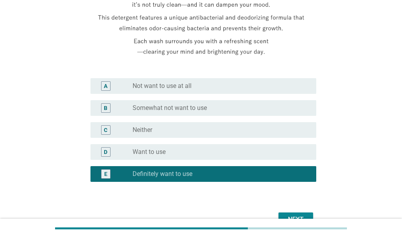
scroll to position [196, 0]
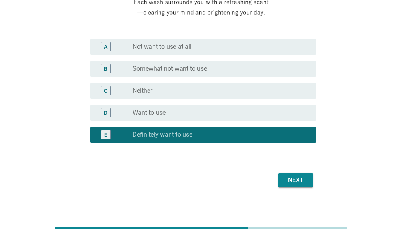
click at [296, 180] on div "Next" at bounding box center [296, 180] width 22 height 9
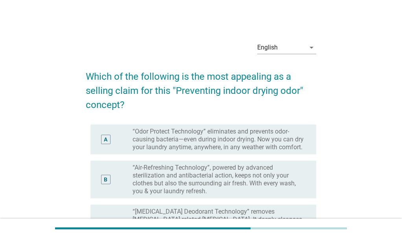
scroll to position [39, 0]
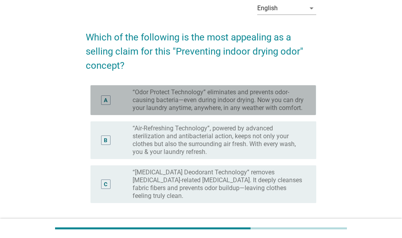
click at [213, 103] on label "“Odor Protect Technology” eliminates and prevents odor-causing bacteria—even du…" at bounding box center [217, 100] width 171 height 24
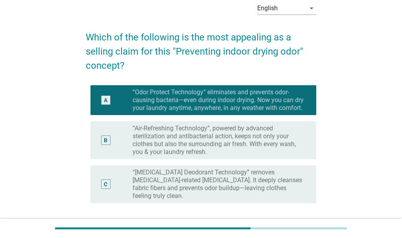
scroll to position [79, 0]
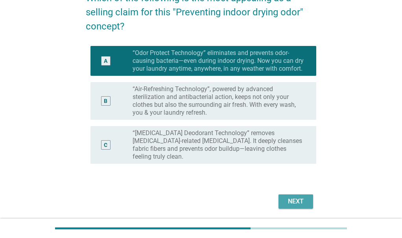
click at [292, 198] on div "Next" at bounding box center [296, 201] width 22 height 9
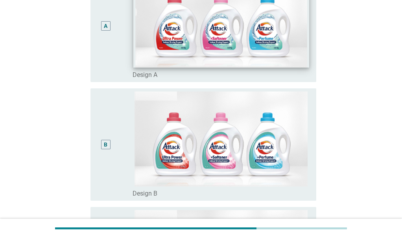
scroll to position [39, 0]
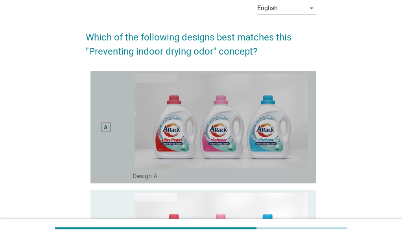
click at [107, 128] on div "A" at bounding box center [106, 127] width 4 height 8
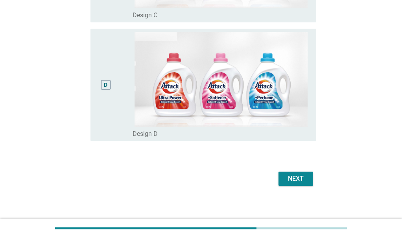
scroll to position [443, 0]
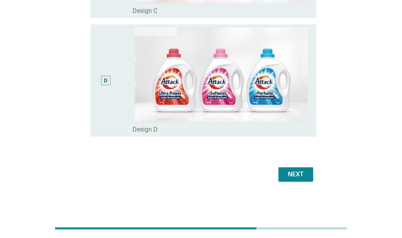
click at [289, 176] on div "Next" at bounding box center [296, 174] width 22 height 9
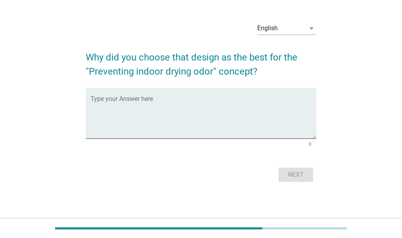
scroll to position [0, 0]
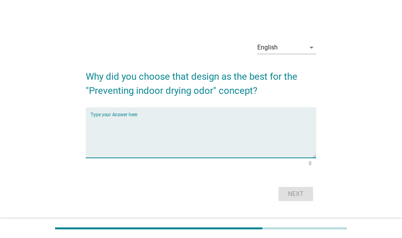
click at [213, 128] on textarea "Type your Answer here" at bounding box center [202, 137] width 225 height 41
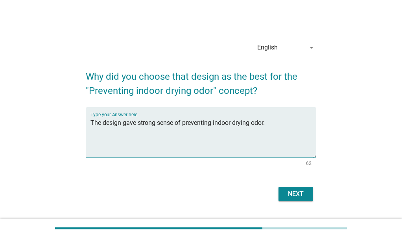
type textarea "The design gave strong sense of preventing indoor drying odor."
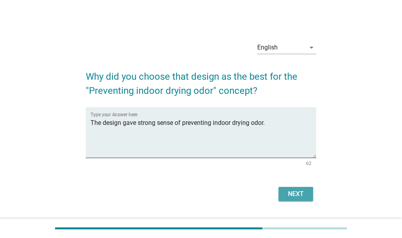
click at [294, 191] on div "Next" at bounding box center [296, 193] width 22 height 9
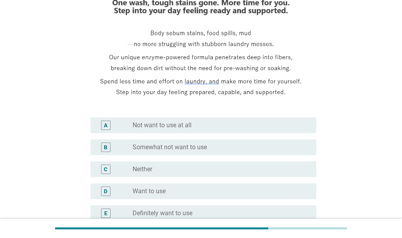
scroll to position [157, 0]
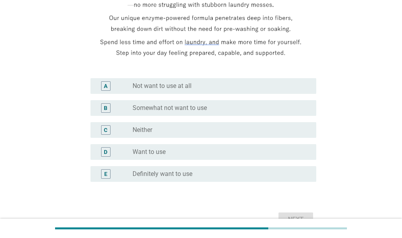
click at [287, 157] on div "D radio_button_unchecked Want to use" at bounding box center [202, 152] width 225 height 16
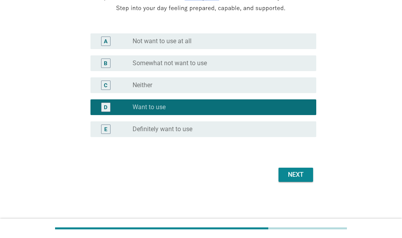
scroll to position [202, 0]
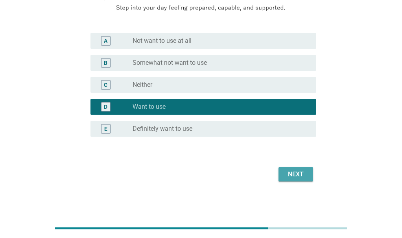
click at [298, 172] on div "Next" at bounding box center [296, 174] width 22 height 9
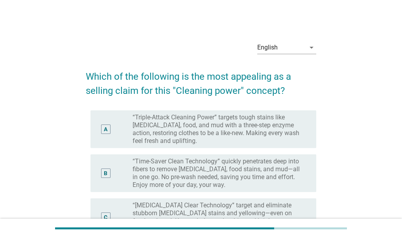
scroll to position [39, 0]
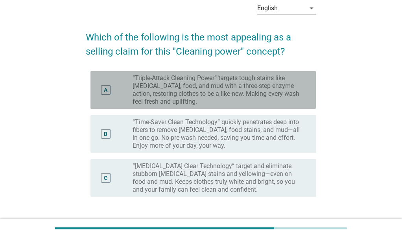
click at [211, 91] on label "“Triple-Attack Cleaning Power” targets tough stains like [MEDICAL_DATA], food, …" at bounding box center [217, 89] width 171 height 31
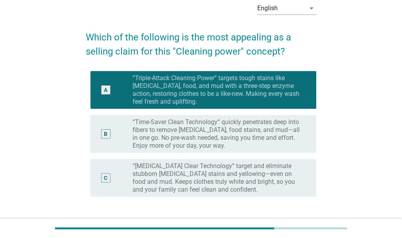
scroll to position [79, 0]
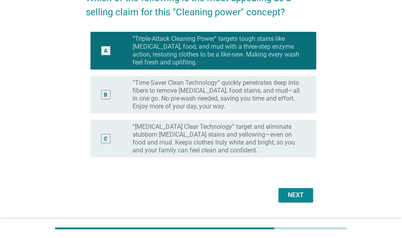
click at [288, 196] on div "Next" at bounding box center [296, 195] width 22 height 9
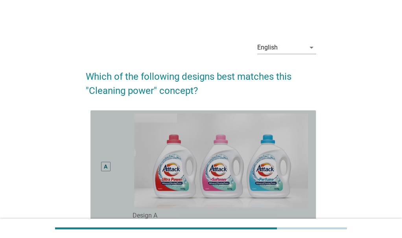
click at [109, 159] on div "A" at bounding box center [106, 167] width 18 height 106
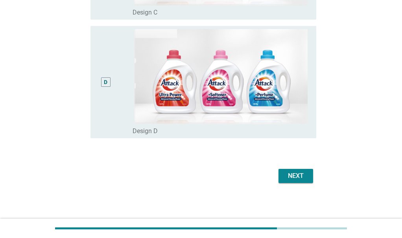
scroll to position [443, 0]
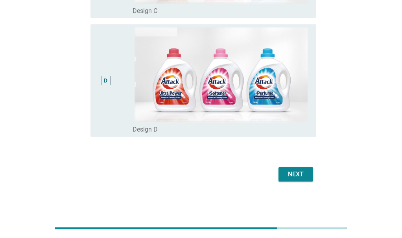
click at [292, 174] on div "Next" at bounding box center [296, 174] width 22 height 9
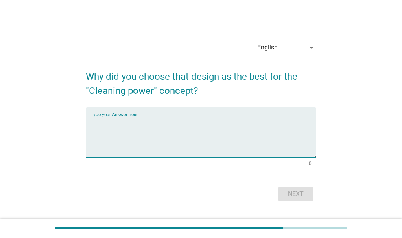
click at [212, 128] on textarea "Type your Answer here" at bounding box center [202, 137] width 225 height 41
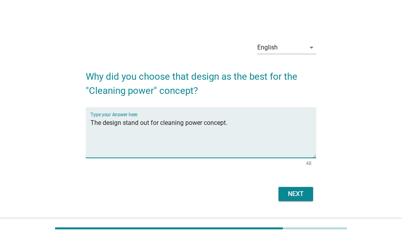
type textarea "The design stand out for cleaning power concept."
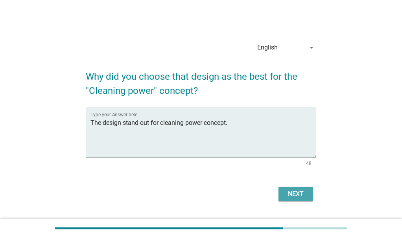
click at [296, 195] on div "Next" at bounding box center [296, 193] width 22 height 9
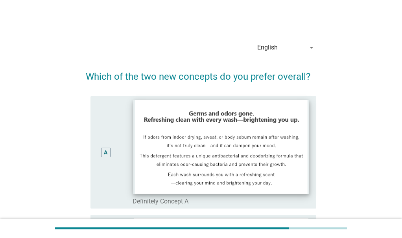
scroll to position [39, 0]
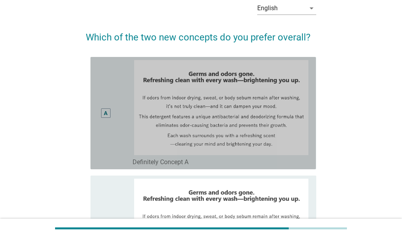
click at [102, 112] on div "A" at bounding box center [105, 112] width 9 height 9
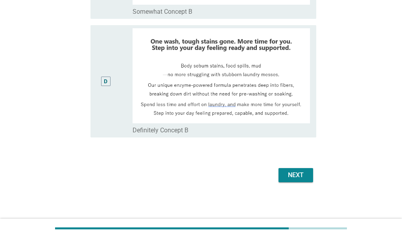
scroll to position [428, 0]
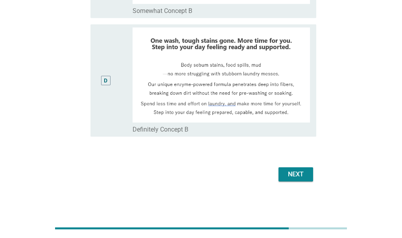
click at [292, 174] on div "Next" at bounding box center [296, 174] width 22 height 9
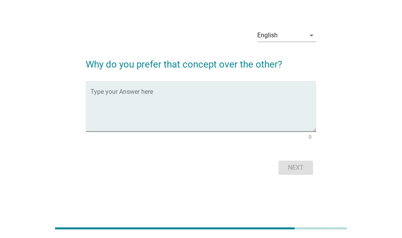
scroll to position [0, 0]
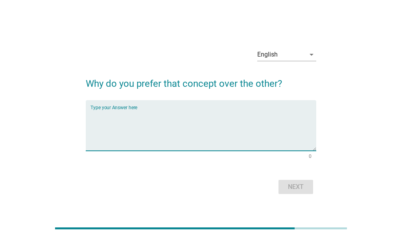
click at [185, 121] on textarea "Type your Answer here" at bounding box center [202, 130] width 225 height 41
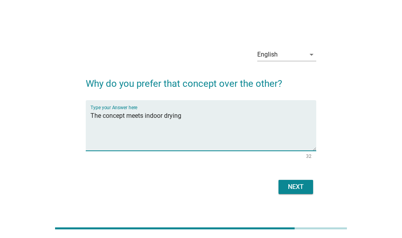
click at [147, 114] on textarea "The concept meets indoor drying" at bounding box center [202, 130] width 225 height 41
drag, startPoint x: 143, startPoint y: 117, endPoint x: 155, endPoint y: 132, distance: 19.3
click at [143, 118] on textarea "The concept meets indoor drying" at bounding box center [202, 130] width 225 height 41
drag, startPoint x: 261, startPoint y: 115, endPoint x: 269, endPoint y: 126, distance: 14.0
click at [261, 115] on textarea "The concept meets with bad smell removal for indoor drying" at bounding box center [202, 130] width 225 height 41
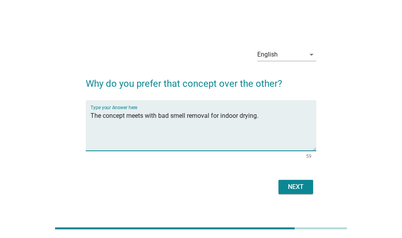
type textarea "The concept meets with bad smell removal for indoor drying."
click at [297, 188] on div "Next" at bounding box center [296, 186] width 22 height 9
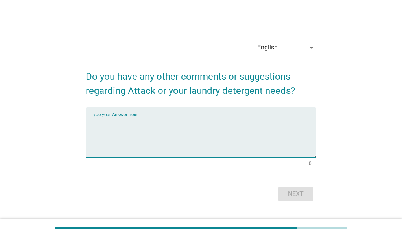
click at [230, 130] on textarea "Type your Answer here" at bounding box center [202, 137] width 225 height 41
type textarea "no other comments"
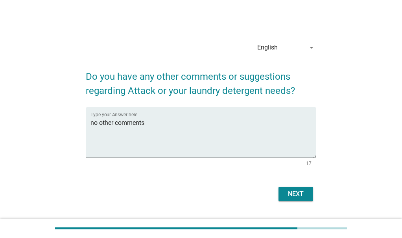
click at [296, 193] on div "Next" at bounding box center [296, 193] width 22 height 9
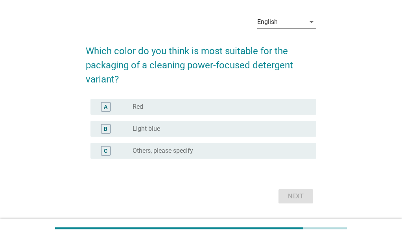
scroll to position [39, 0]
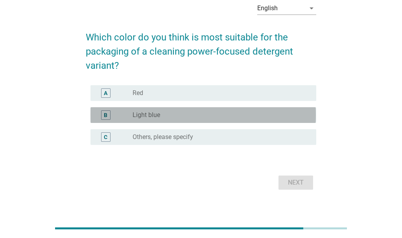
click at [222, 111] on div "radio_button_unchecked Light blue" at bounding box center [217, 115] width 171 height 8
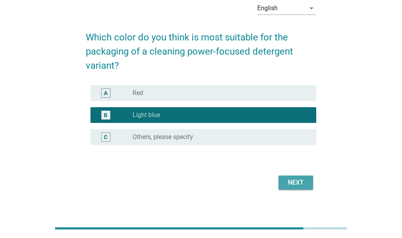
click at [298, 182] on div "Next" at bounding box center [296, 182] width 22 height 9
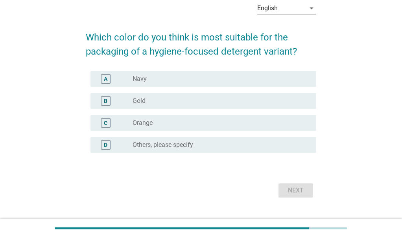
scroll to position [0, 0]
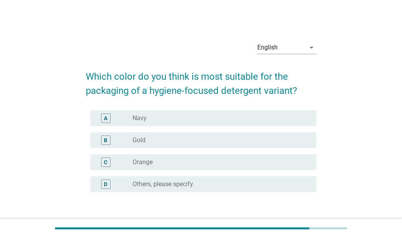
click at [228, 134] on div "B radio_button_unchecked Gold" at bounding box center [202, 140] width 225 height 16
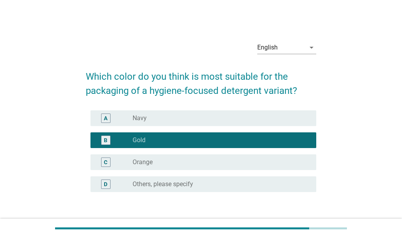
scroll to position [39, 0]
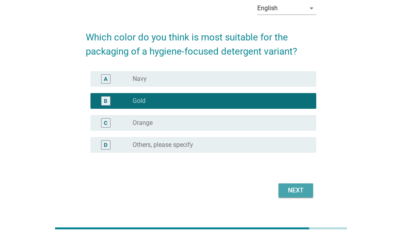
click at [288, 191] on div "Next" at bounding box center [296, 190] width 22 height 9
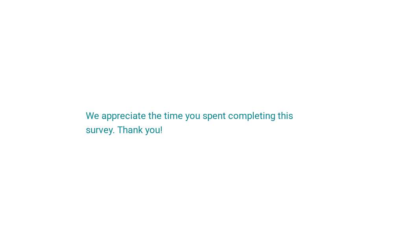
scroll to position [0, 0]
